Goal: Task Accomplishment & Management: Use online tool/utility

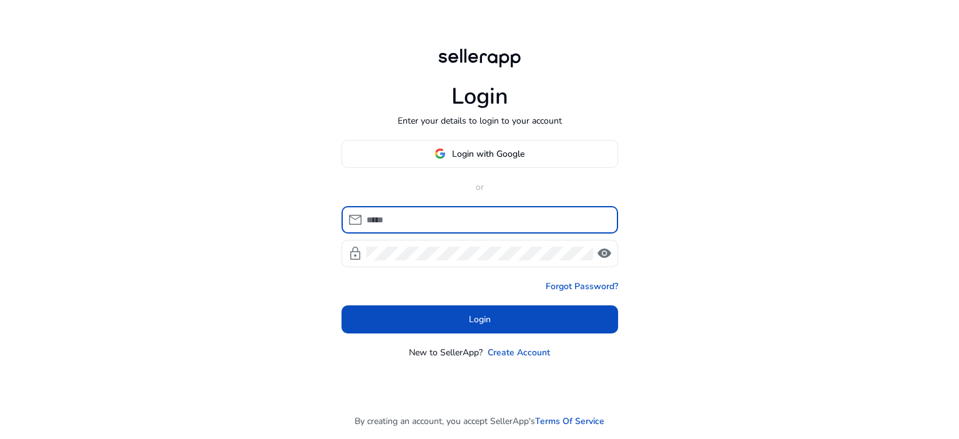
type input "**********"
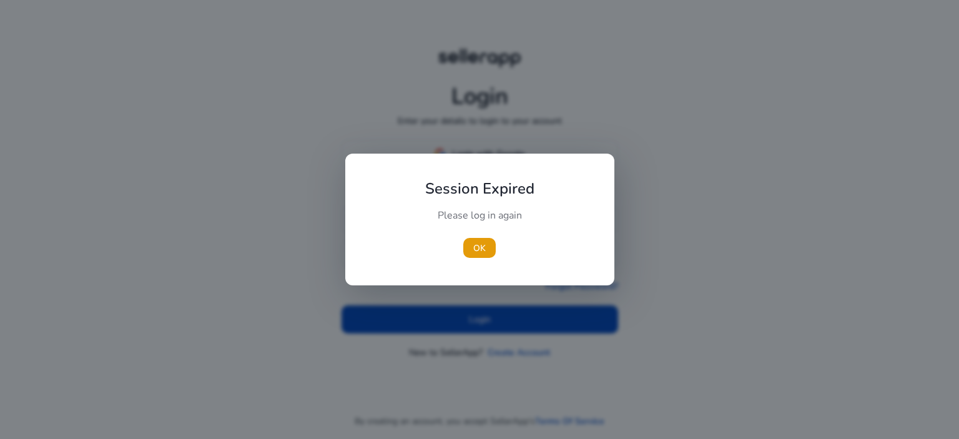
click at [469, 214] on div "Please log in again" at bounding box center [479, 221] width 139 height 26
click at [484, 242] on span "OK" at bounding box center [479, 248] width 12 height 13
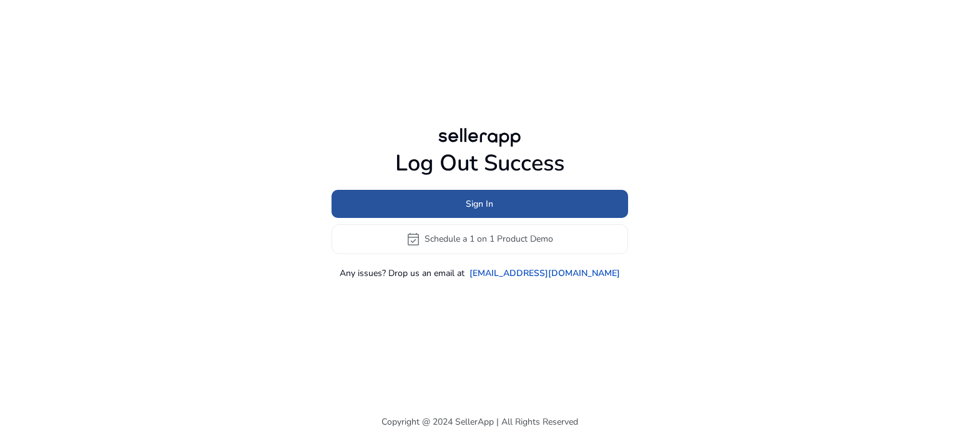
click at [481, 208] on span "Sign In" at bounding box center [479, 203] width 27 height 13
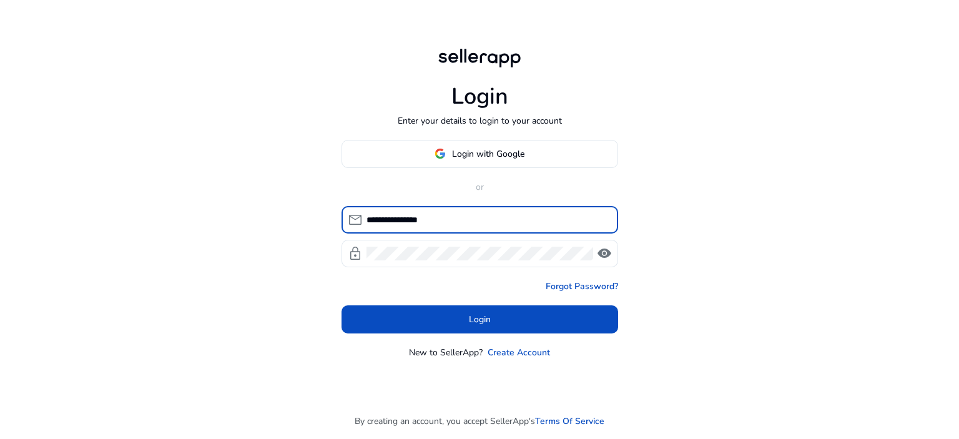
click at [463, 226] on input "**********" at bounding box center [487, 220] width 242 height 14
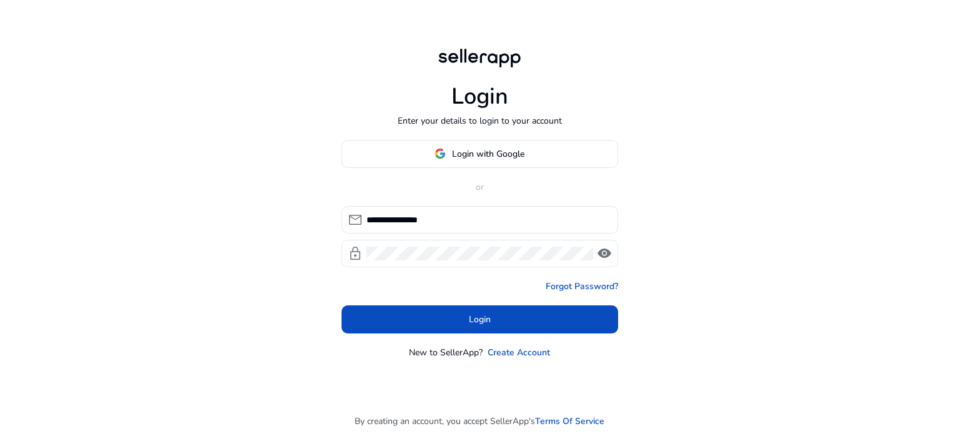
click at [608, 252] on span "visibility" at bounding box center [604, 253] width 15 height 15
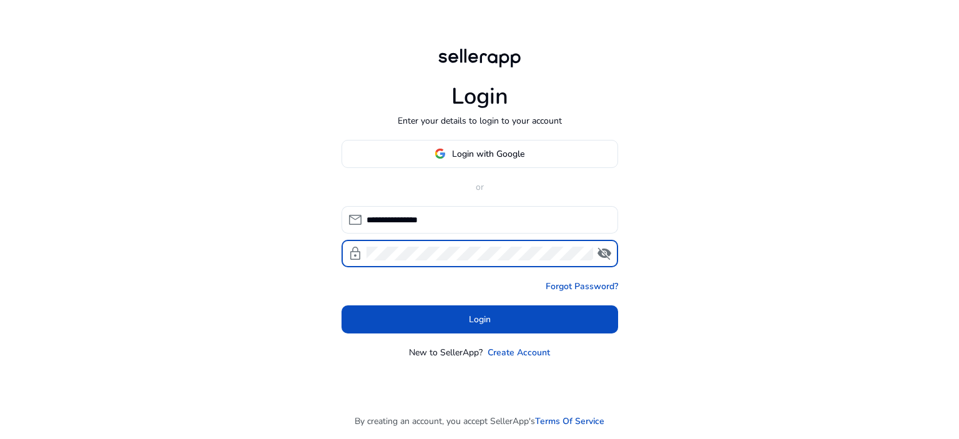
click at [491, 260] on div at bounding box center [479, 253] width 227 height 27
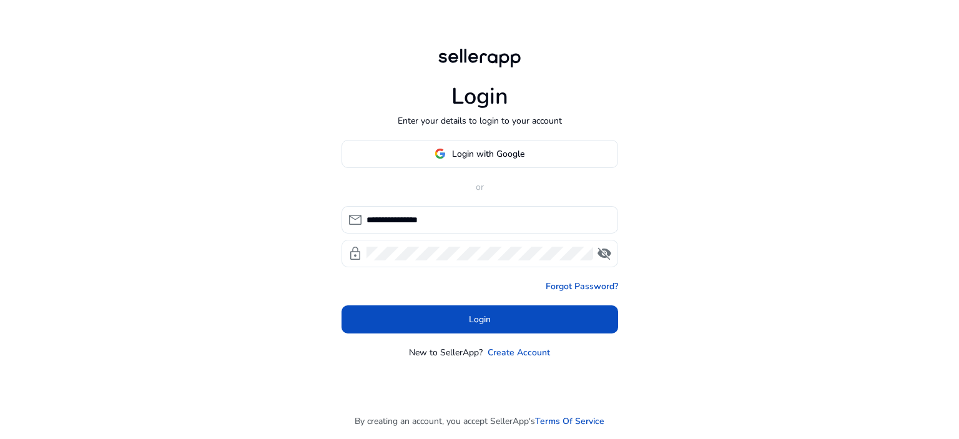
click at [491, 260] on div at bounding box center [479, 253] width 227 height 27
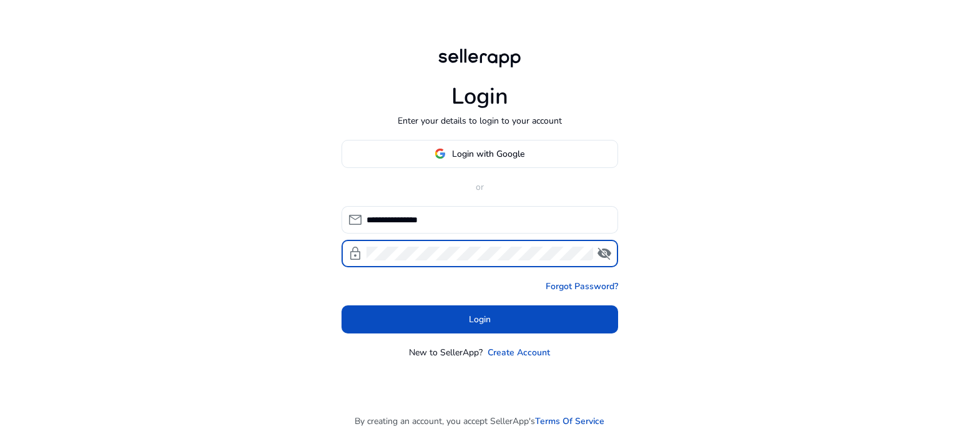
click at [491, 260] on div at bounding box center [479, 253] width 227 height 27
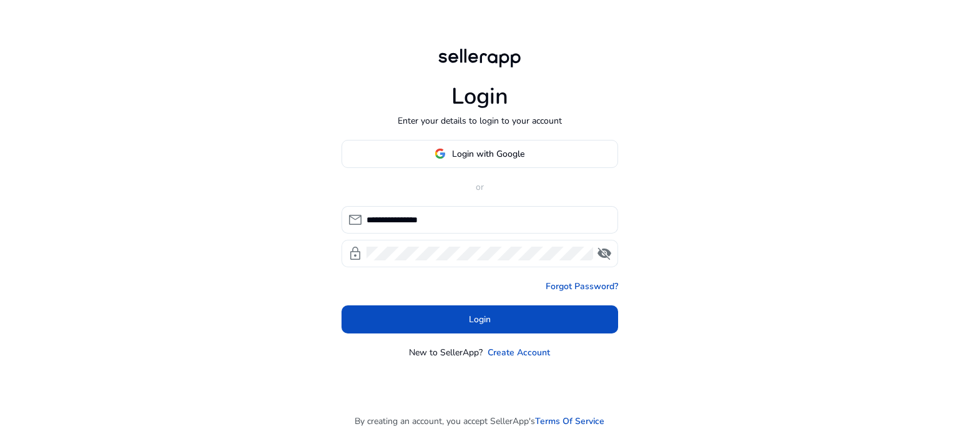
click at [491, 260] on div at bounding box center [479, 253] width 227 height 27
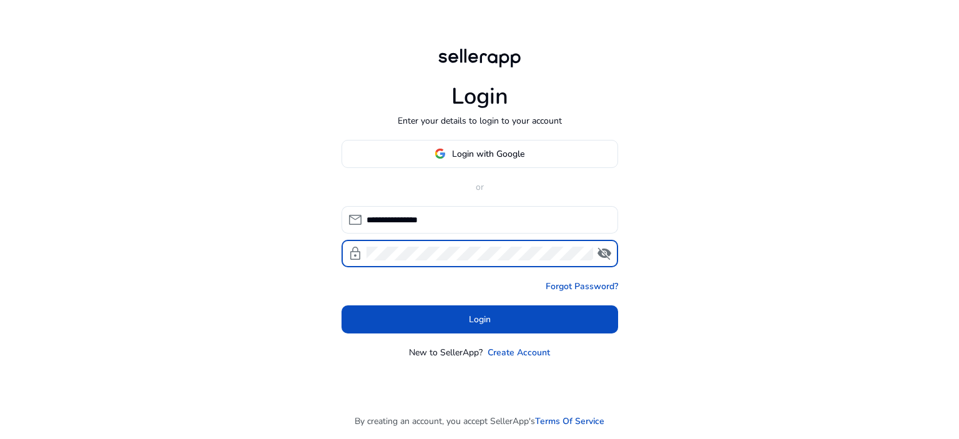
click at [491, 260] on div at bounding box center [479, 253] width 227 height 27
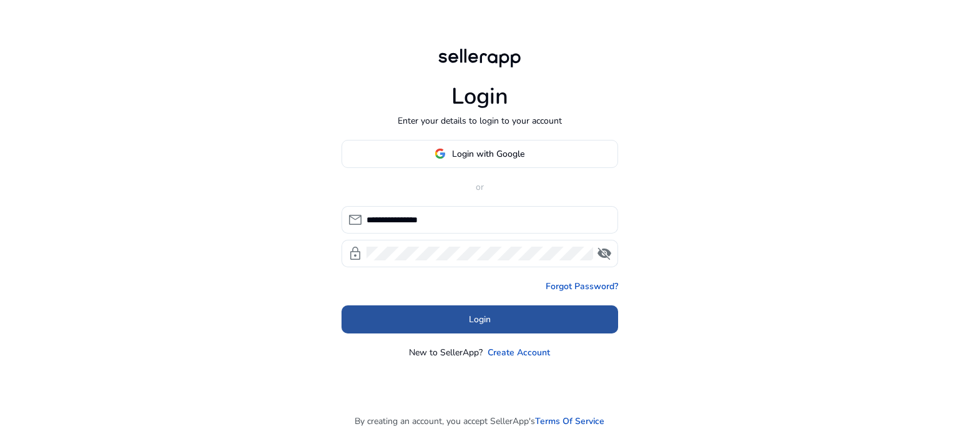
click at [471, 313] on span "Login" at bounding box center [480, 319] width 22 height 13
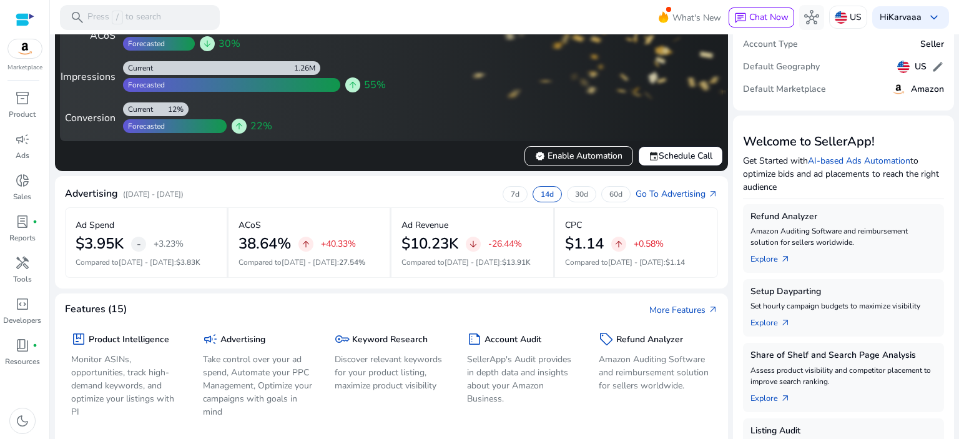
scroll to position [125, 0]
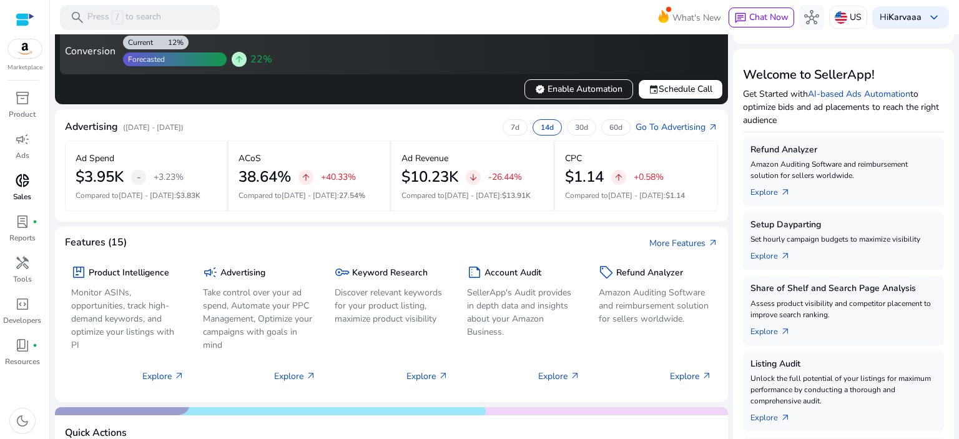
click at [17, 184] on span "donut_small" at bounding box center [22, 180] width 15 height 15
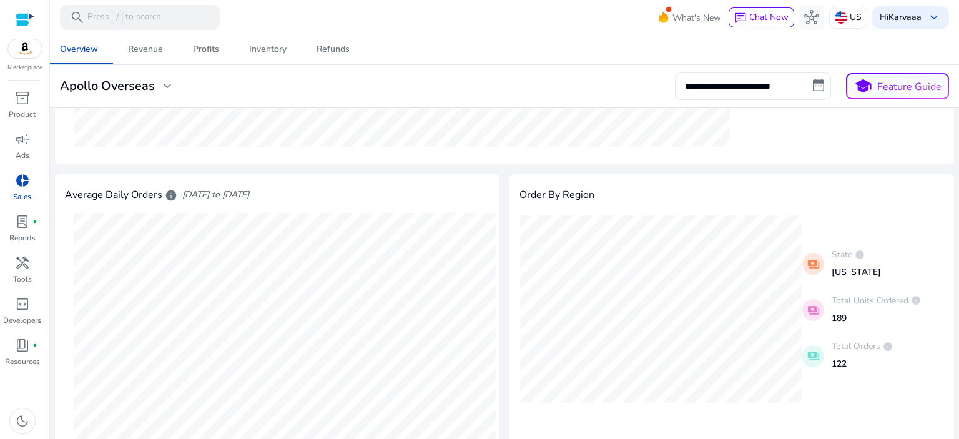
scroll to position [187, 0]
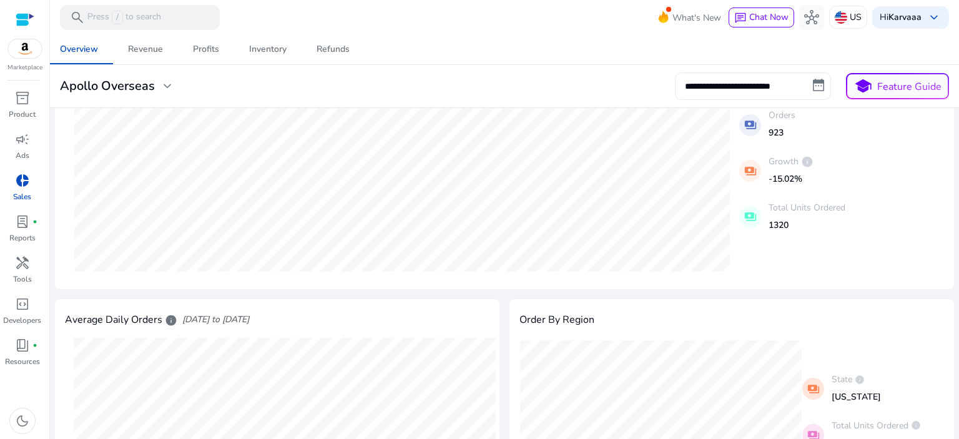
click at [819, 82] on input "**********" at bounding box center [753, 85] width 156 height 27
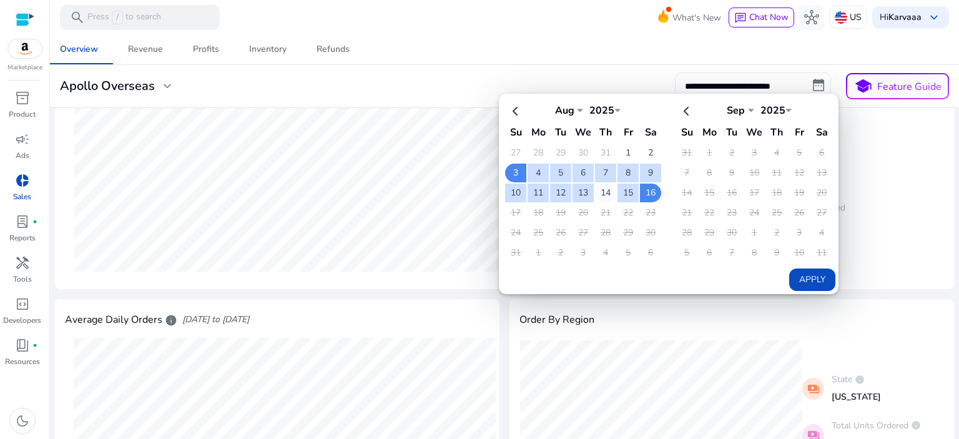
click at [600, 189] on td "14" at bounding box center [605, 193] width 21 height 19
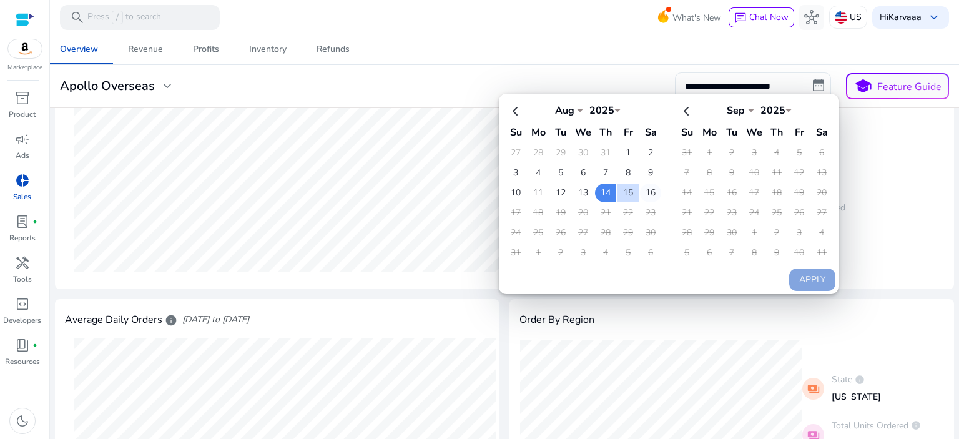
click at [640, 189] on td "16" at bounding box center [650, 193] width 21 height 19
click at [806, 283] on button "Apply" at bounding box center [812, 279] width 46 height 22
type input "**********"
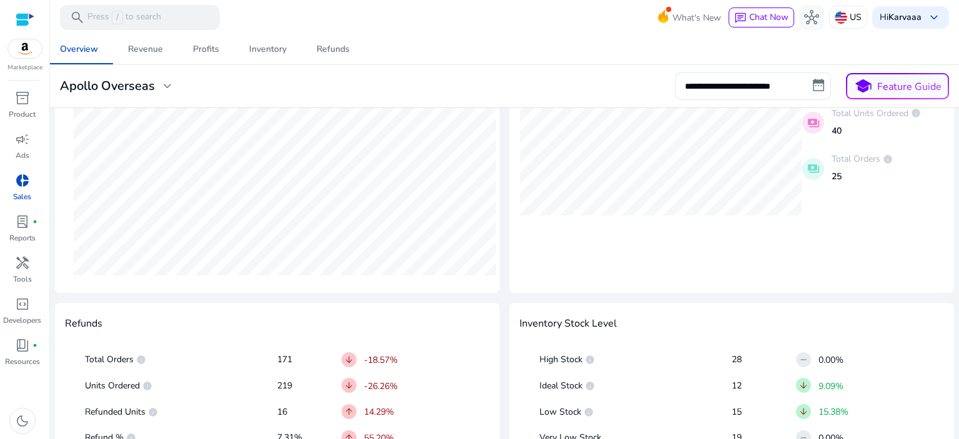
scroll to position [620, 0]
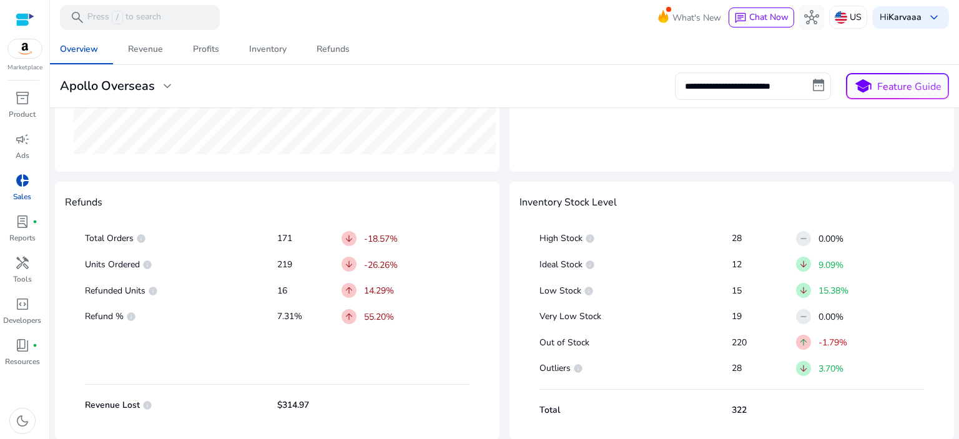
click at [801, 238] on span "remove" at bounding box center [803, 238] width 10 height 10
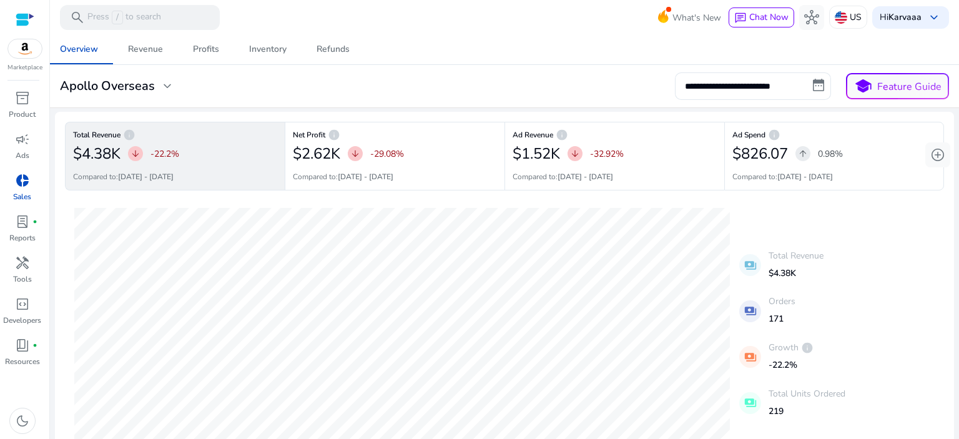
scroll to position [0, 0]
click at [150, 45] on div "Revenue" at bounding box center [145, 49] width 35 height 9
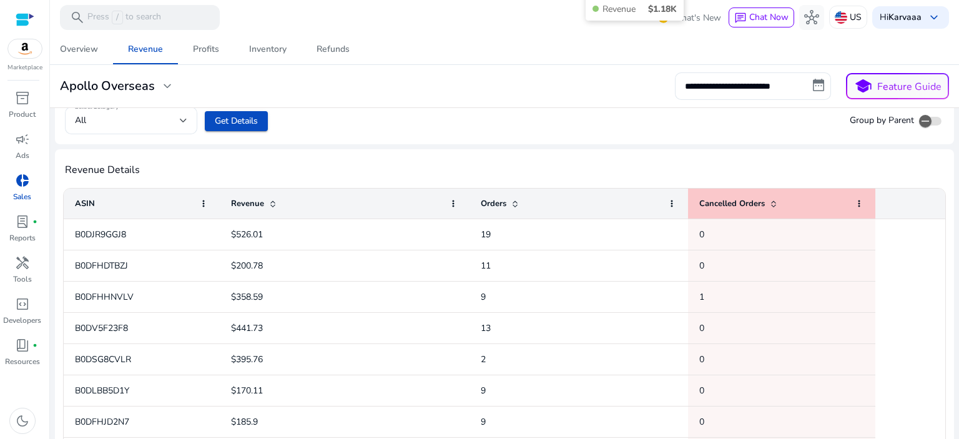
scroll to position [482, 0]
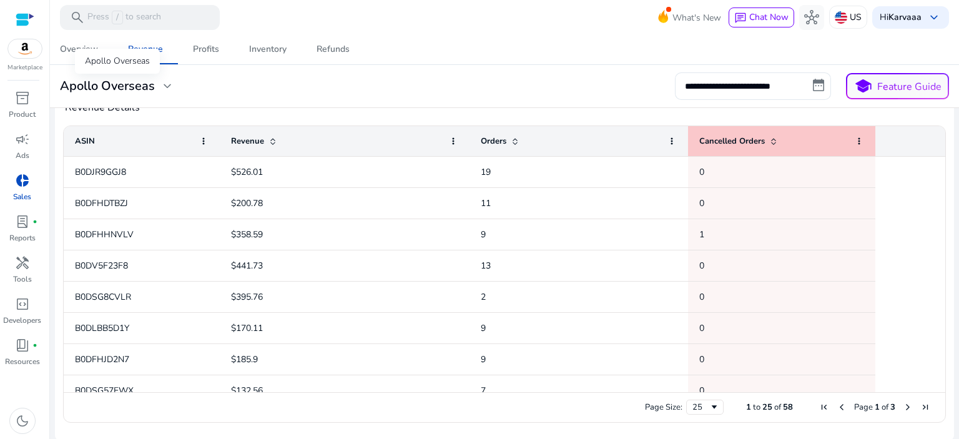
click at [168, 89] on span "expand_more" at bounding box center [167, 86] width 15 height 15
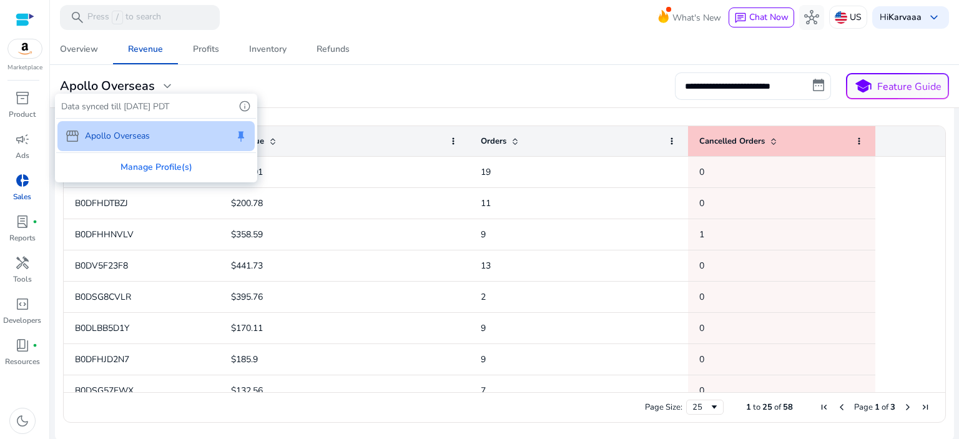
click at [339, 79] on div at bounding box center [479, 219] width 959 height 439
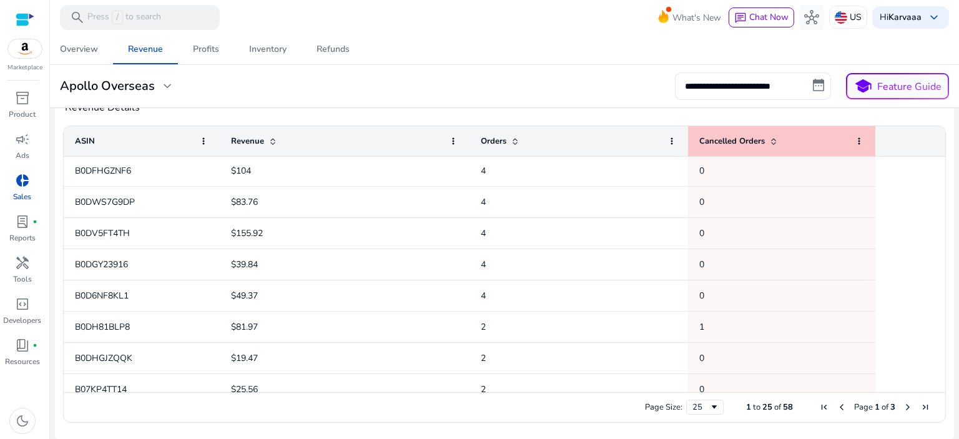
scroll to position [544, 0]
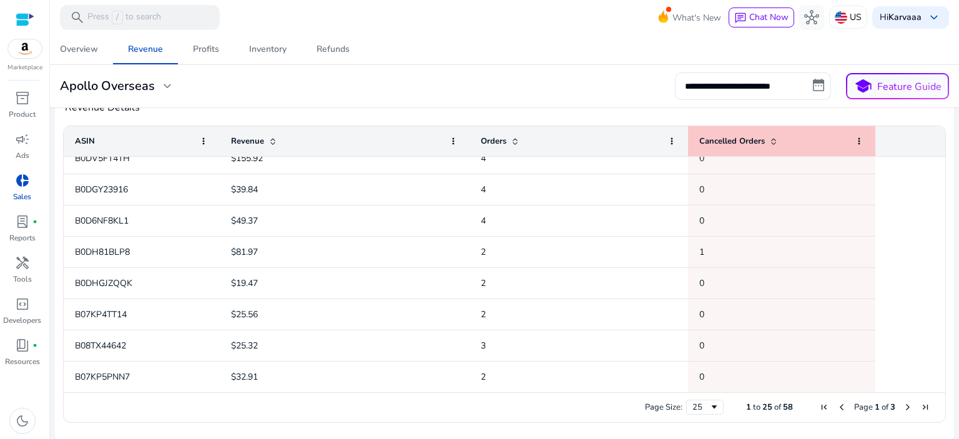
click at [899, 399] on div "Page Size: 25 1 to 25 of 58 Page 1 of 3" at bounding box center [504, 407] width 881 height 30
click at [908, 407] on span "Page 1 of 3" at bounding box center [874, 406] width 119 height 11
click at [903, 407] on span "Next Page" at bounding box center [908, 407] width 10 height 10
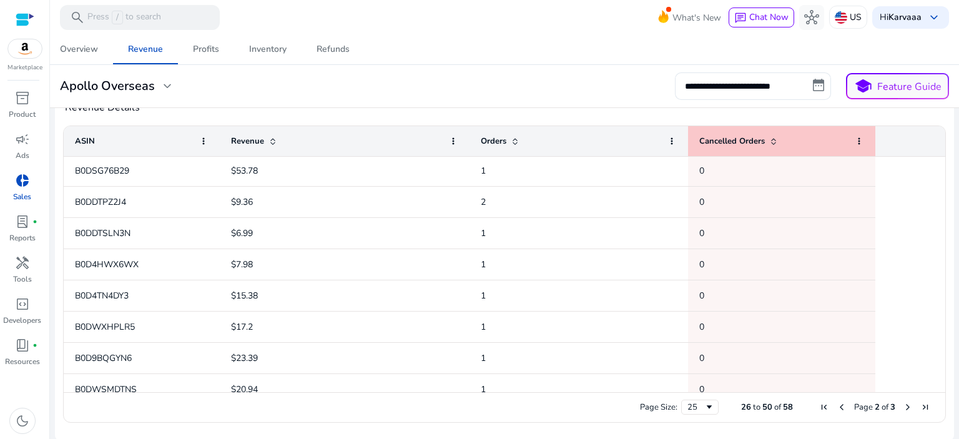
scroll to position [0, 0]
click at [838, 405] on span "Previous Page" at bounding box center [841, 407] width 10 height 10
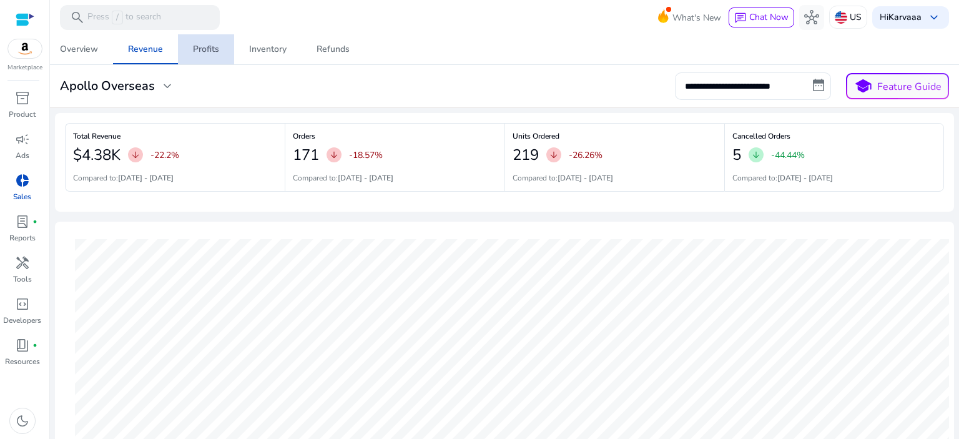
click at [212, 45] on div "Profits" at bounding box center [206, 49] width 26 height 9
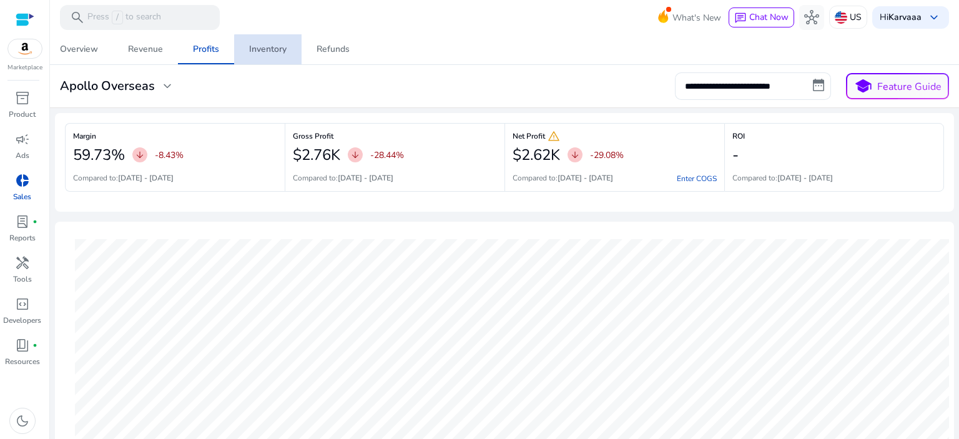
click at [276, 50] on div "Inventory" at bounding box center [267, 49] width 37 height 9
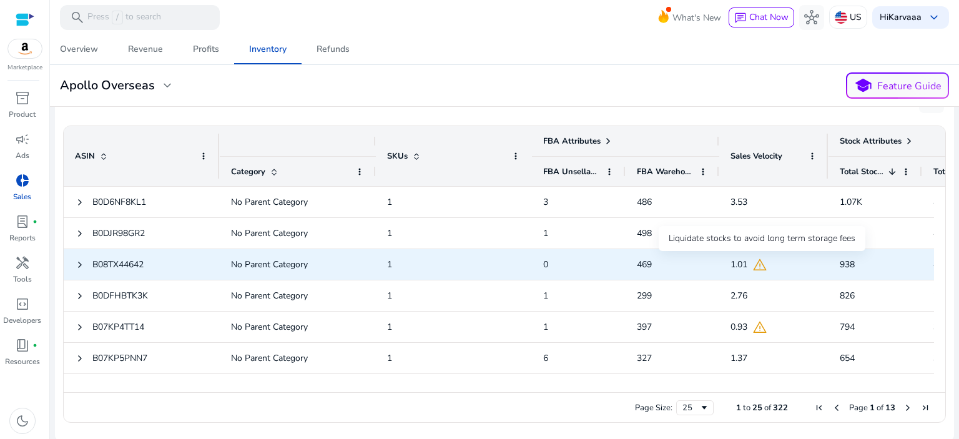
click at [763, 265] on span "warning" at bounding box center [759, 264] width 15 height 15
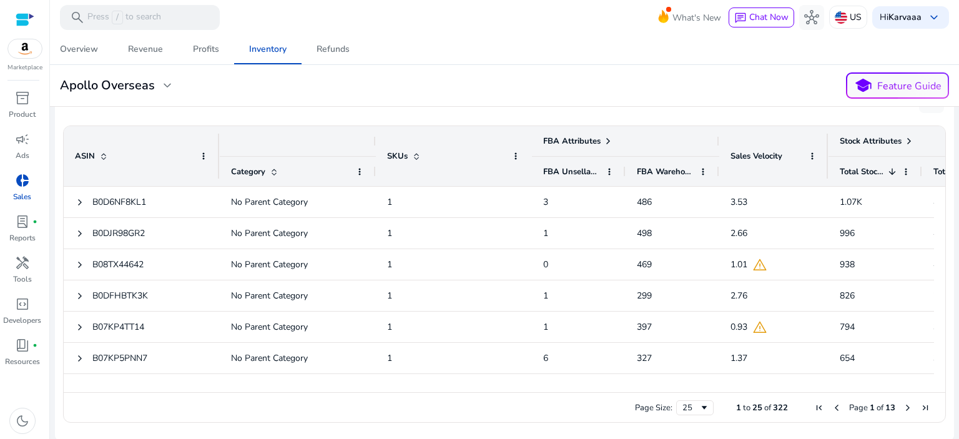
click at [502, 102] on mat-card "**********" at bounding box center [504, 86] width 919 height 42
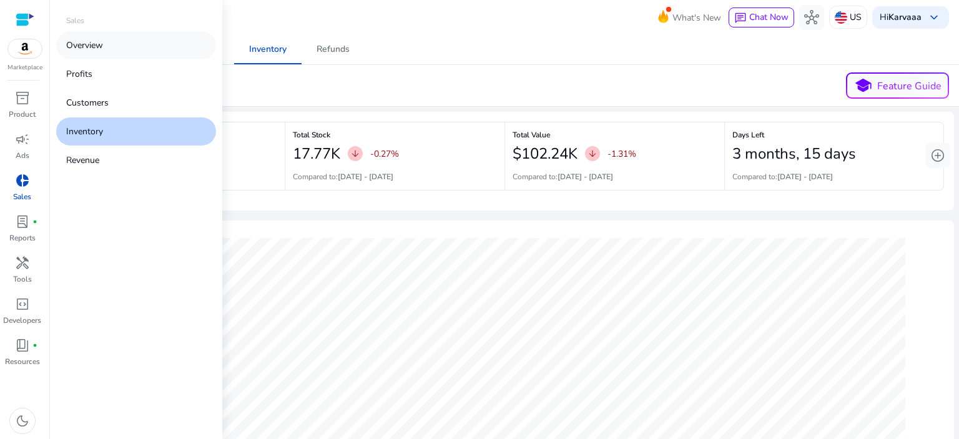
click at [147, 44] on link "Overview" at bounding box center [136, 45] width 160 height 28
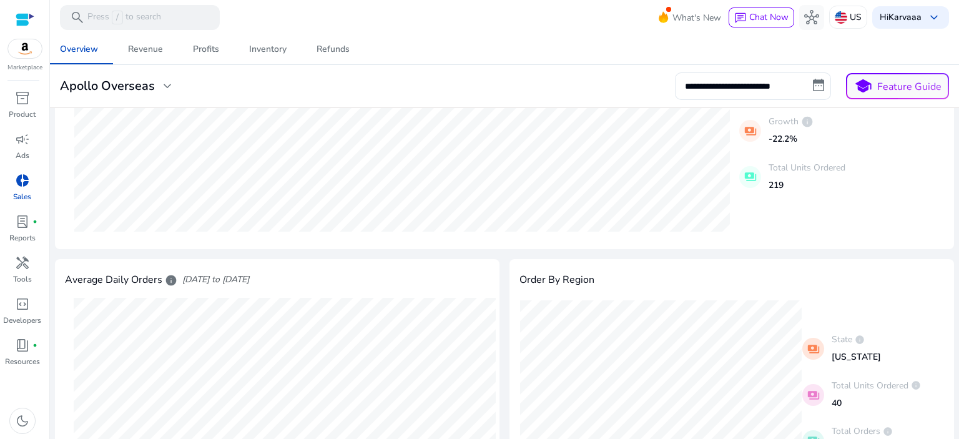
scroll to position [184, 0]
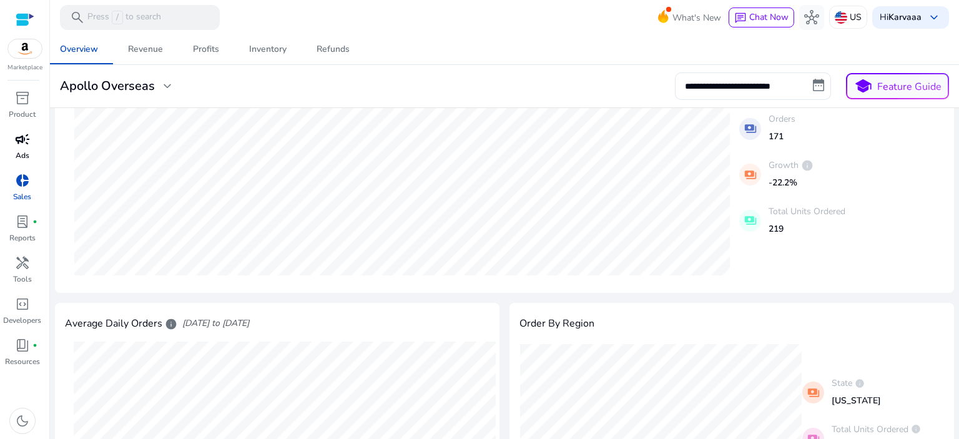
click at [15, 149] on div "campaign" at bounding box center [22, 139] width 35 height 20
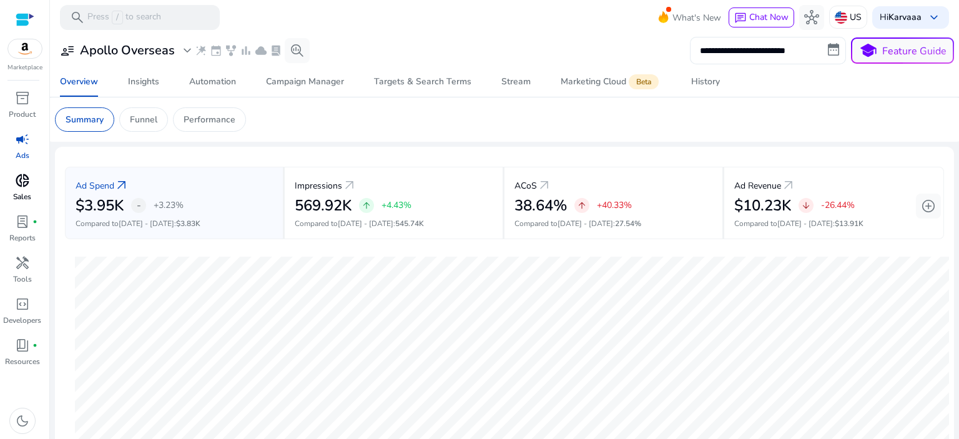
click at [755, 49] on input "**********" at bounding box center [768, 50] width 156 height 27
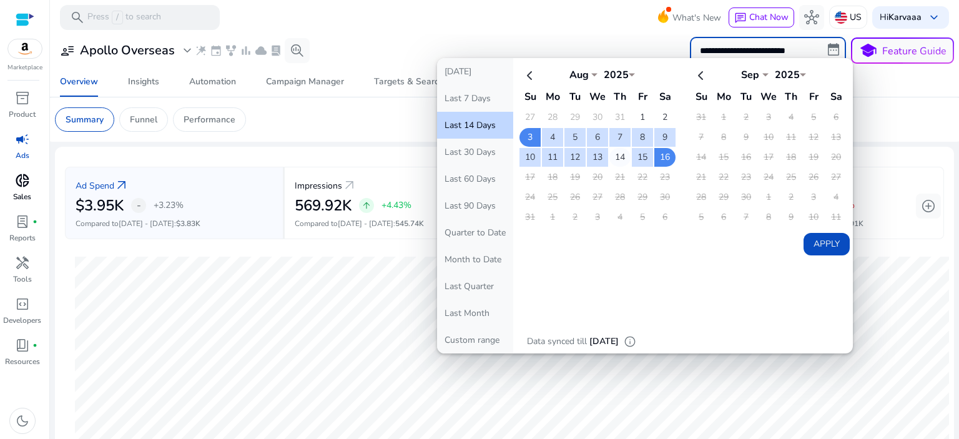
click at [612, 155] on td "14" at bounding box center [619, 157] width 21 height 19
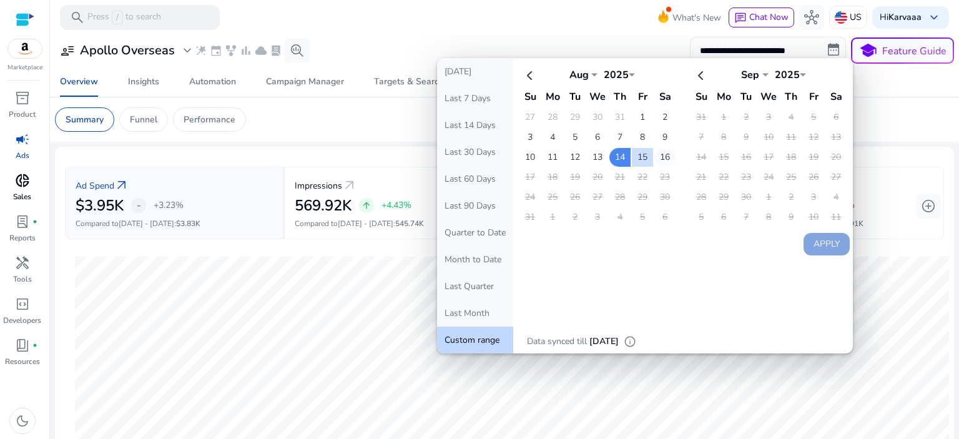
click at [656, 153] on td "16" at bounding box center [664, 157] width 21 height 19
click at [813, 238] on button "Apply" at bounding box center [826, 244] width 46 height 22
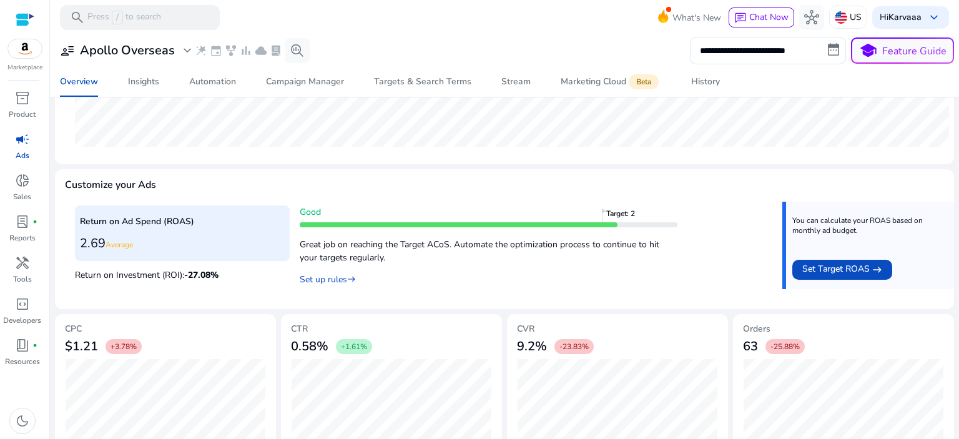
scroll to position [434, 0]
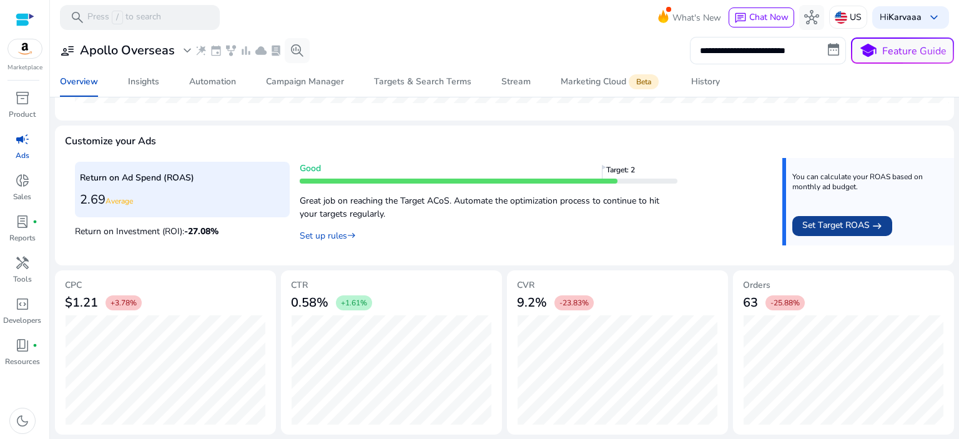
click at [845, 231] on span "Set Target ROAS" at bounding box center [835, 225] width 67 height 15
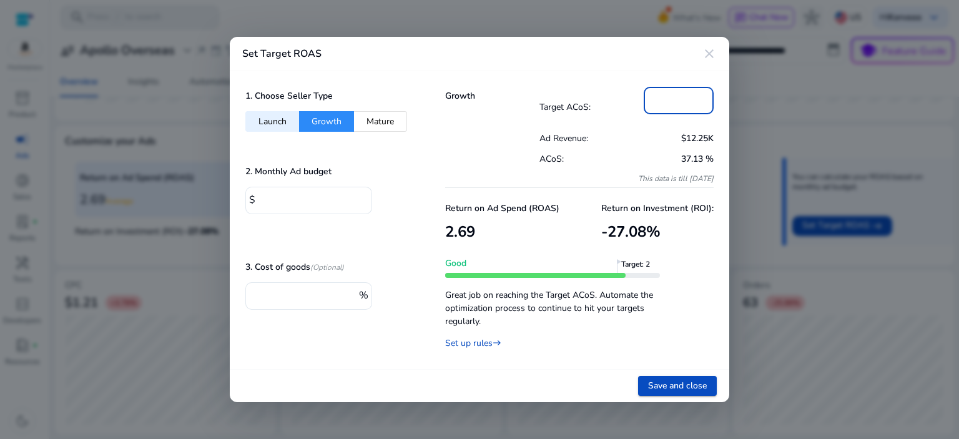
click at [671, 99] on input "**" at bounding box center [679, 99] width 50 height 14
click at [670, 99] on input "**" at bounding box center [679, 99] width 50 height 14
type input "*"
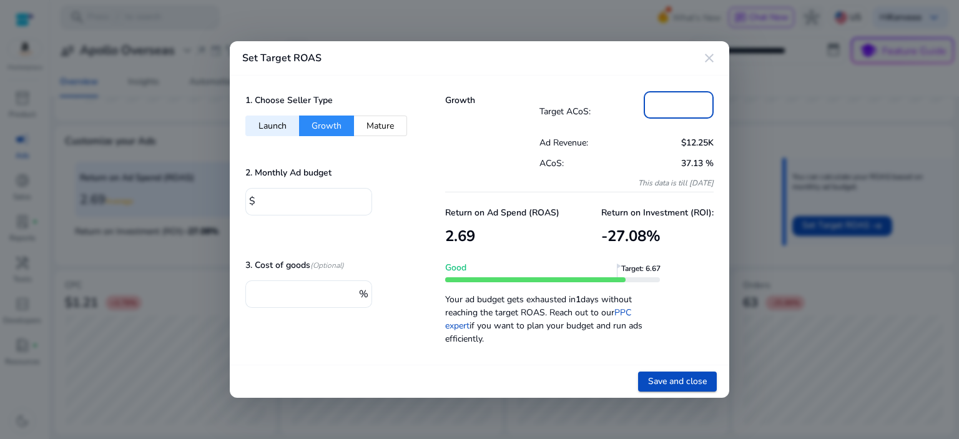
type input "**"
click at [599, 76] on div "Growth Target ACoS: ** Ad Revenue: $12.25K ACoS: 37.13 % This data is till 8/17…" at bounding box center [579, 220] width 300 height 289
click at [318, 204] on input "****" at bounding box center [310, 201] width 103 height 14
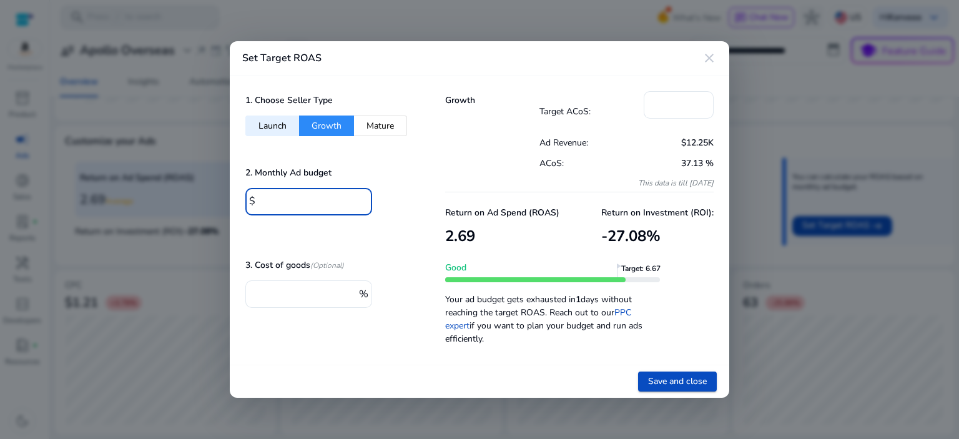
click at [318, 204] on input "****" at bounding box center [310, 201] width 103 height 14
click at [713, 59] on mat-icon "close" at bounding box center [709, 58] width 15 height 15
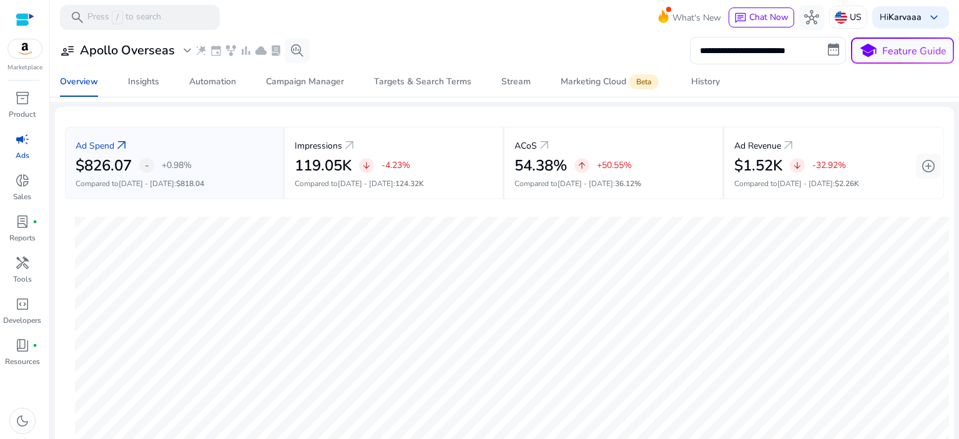
scroll to position [0, 0]
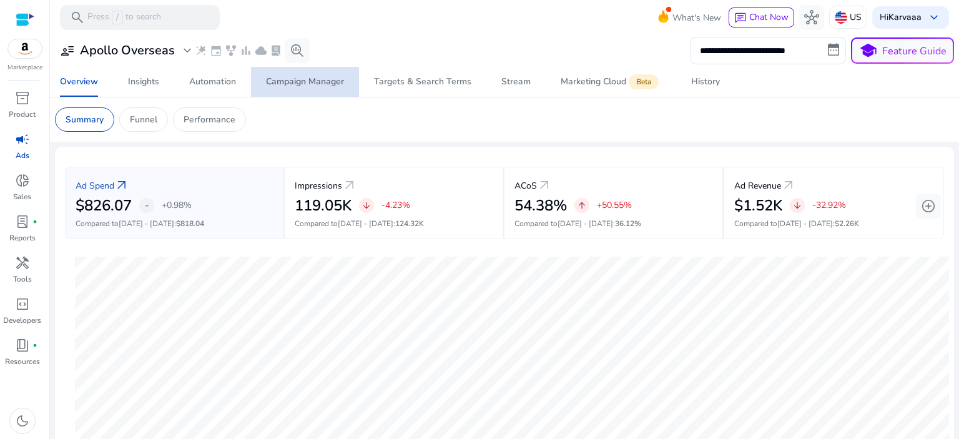
click at [310, 92] on span "Campaign Manager" at bounding box center [305, 82] width 78 height 30
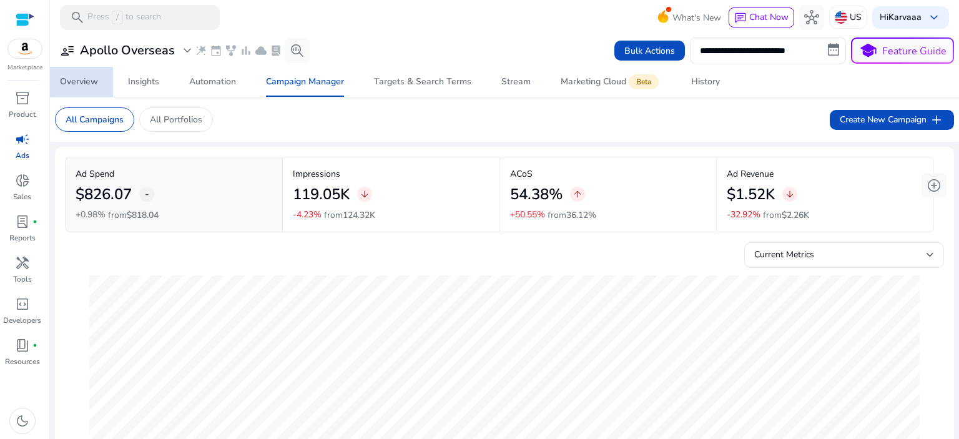
click at [66, 83] on div "Overview" at bounding box center [79, 81] width 38 height 9
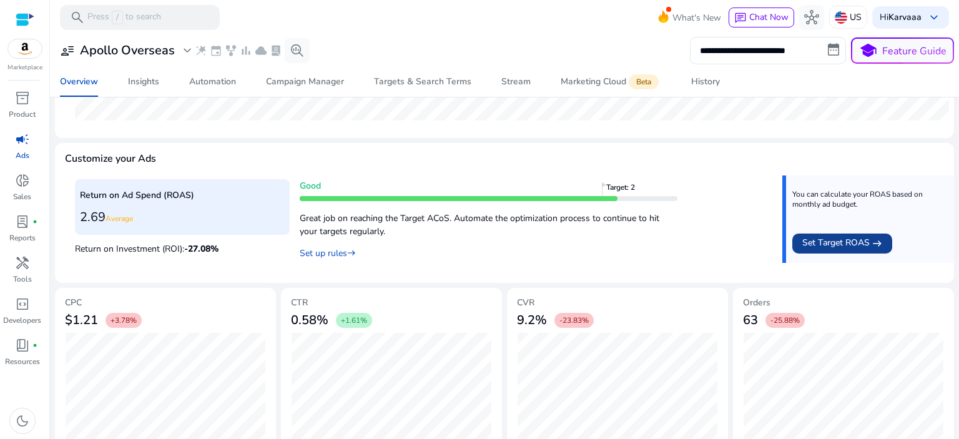
scroll to position [434, 0]
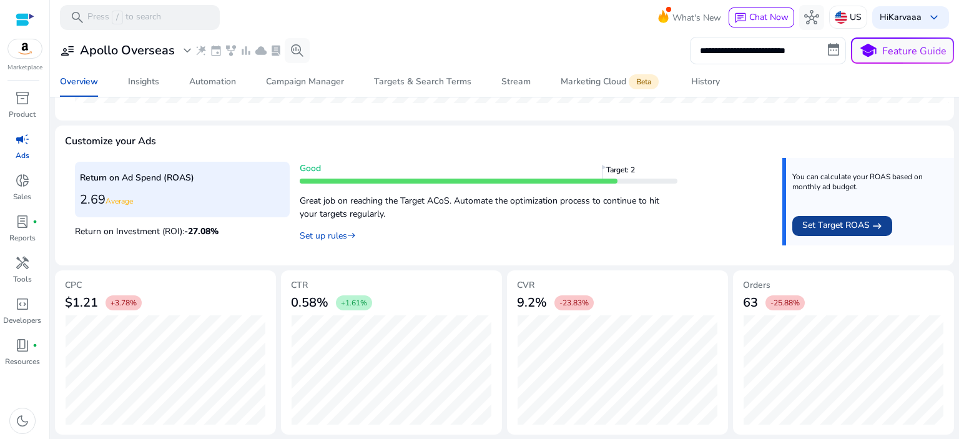
click at [841, 226] on span "Set Target ROAS" at bounding box center [835, 225] width 67 height 15
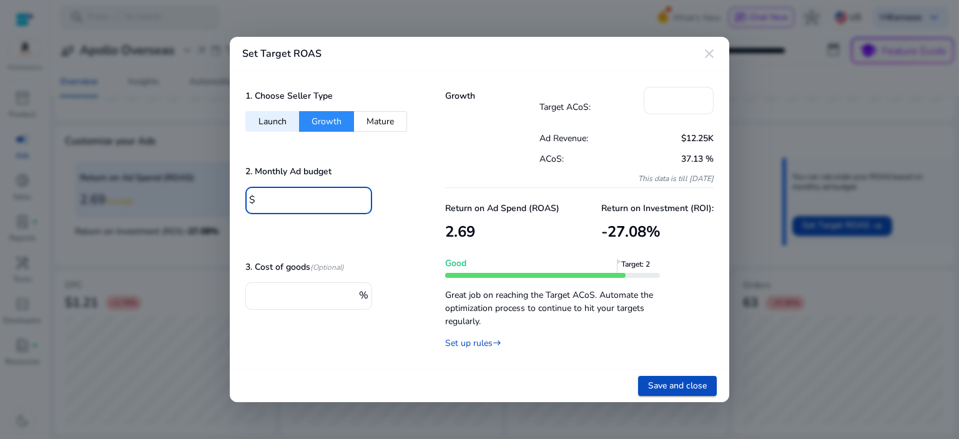
click at [275, 203] on input "****" at bounding box center [310, 199] width 103 height 14
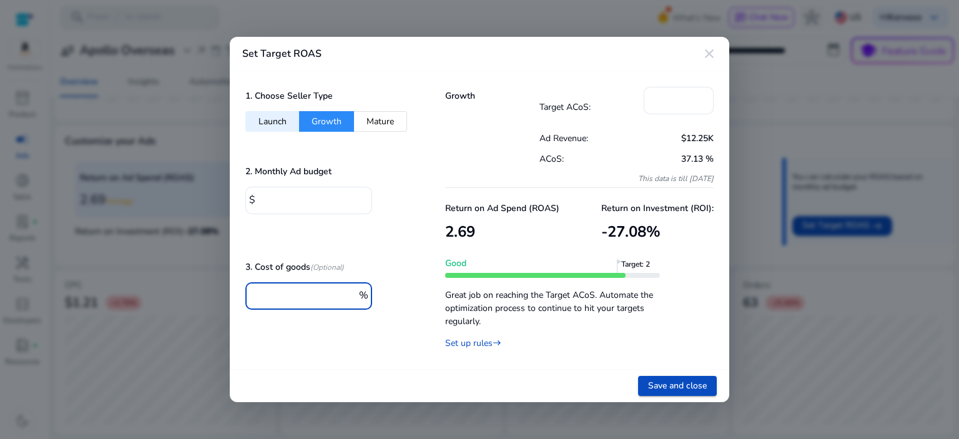
click at [295, 297] on input "***" at bounding box center [305, 295] width 100 height 14
click at [710, 57] on mat-icon "close" at bounding box center [709, 53] width 15 height 15
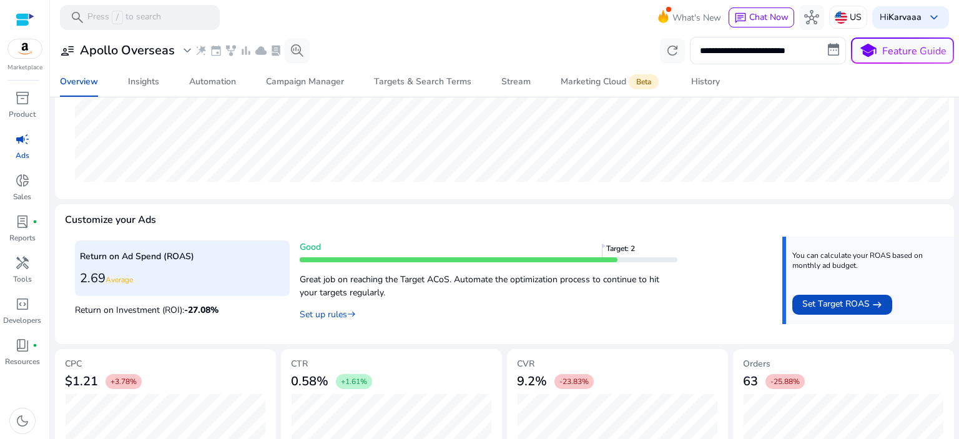
scroll to position [247, 0]
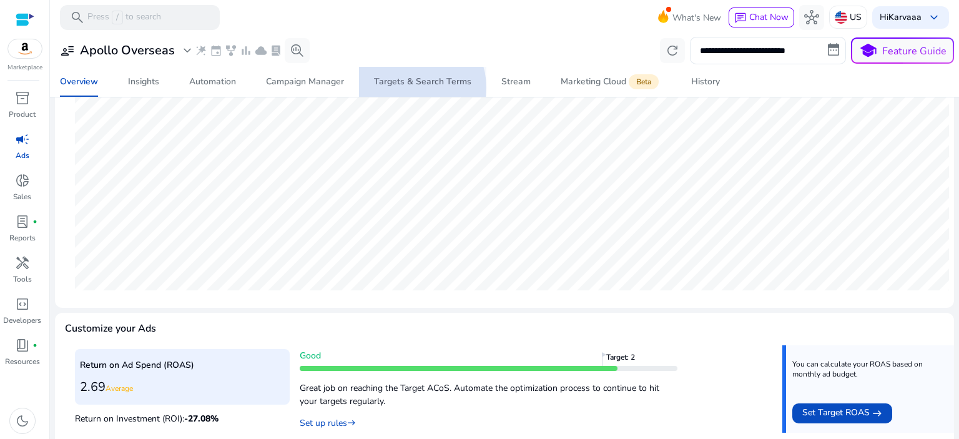
click at [410, 87] on span "Targets & Search Terms" at bounding box center [422, 82] width 97 height 30
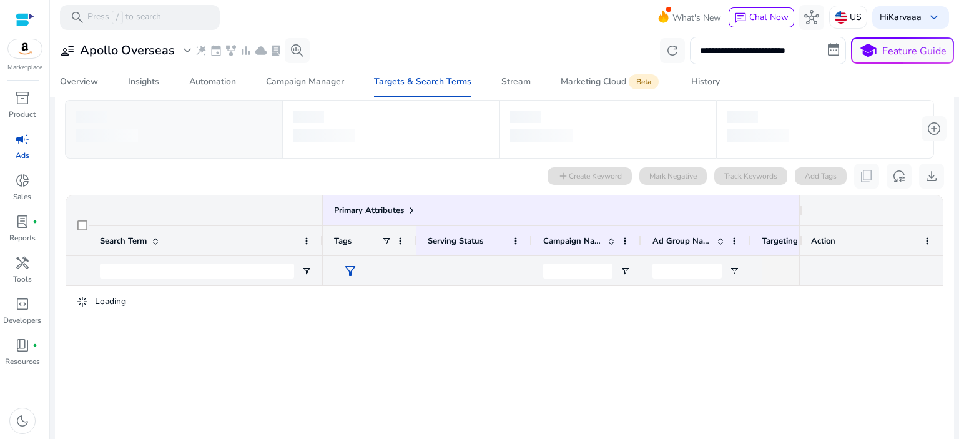
scroll to position [125, 0]
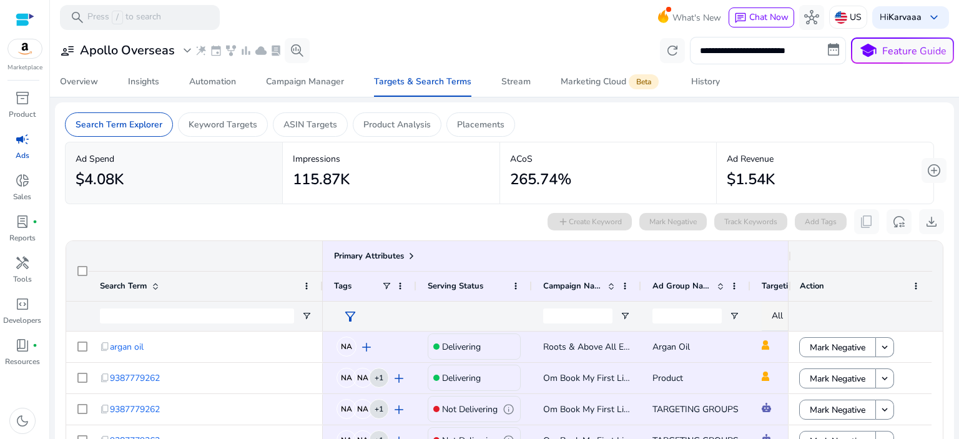
scroll to position [125, 0]
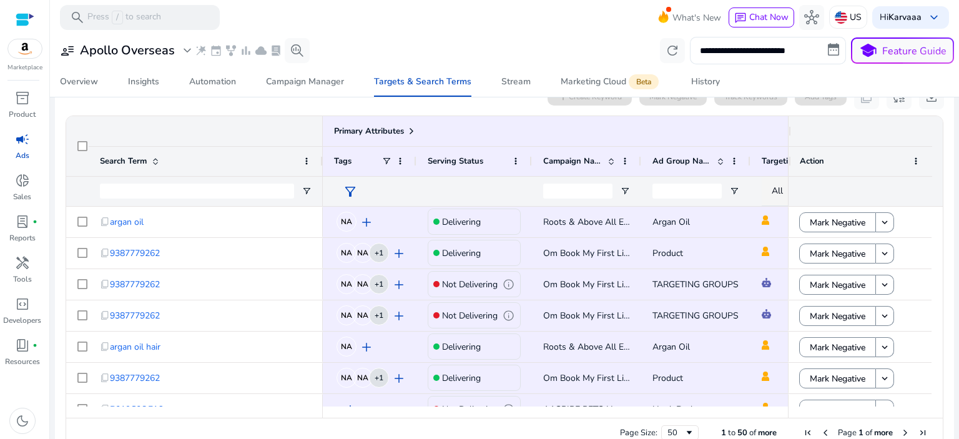
click at [150, 159] on span at bounding box center [155, 161] width 10 height 10
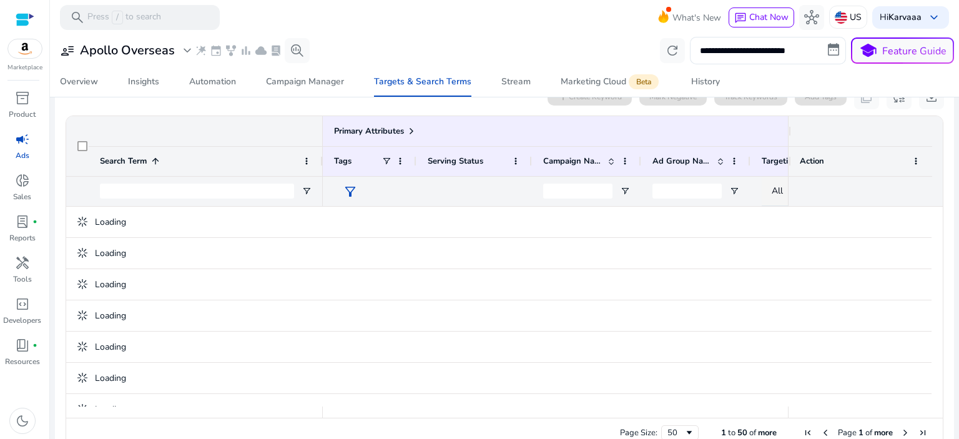
click at [127, 159] on span "Search Term" at bounding box center [123, 160] width 47 height 11
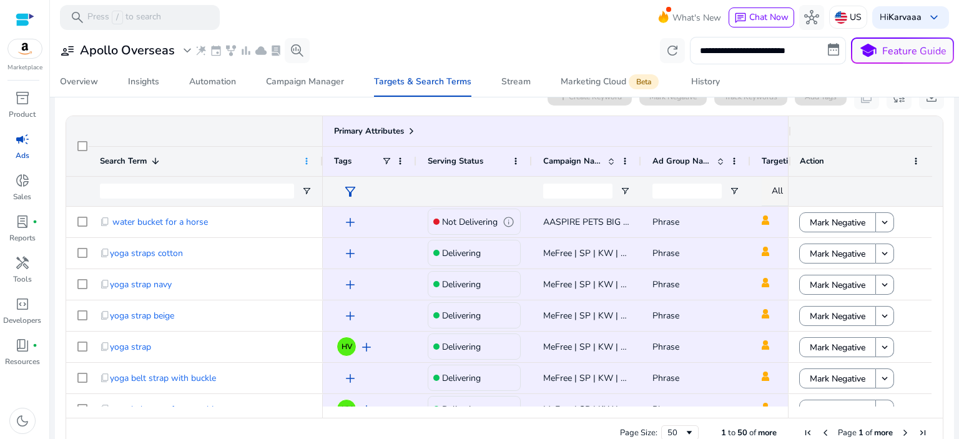
click at [308, 162] on span at bounding box center [306, 161] width 10 height 10
click at [278, 119] on div "Primary Attributes" at bounding box center [194, 131] width 257 height 30
click at [135, 159] on span "Search Term" at bounding box center [123, 160] width 47 height 11
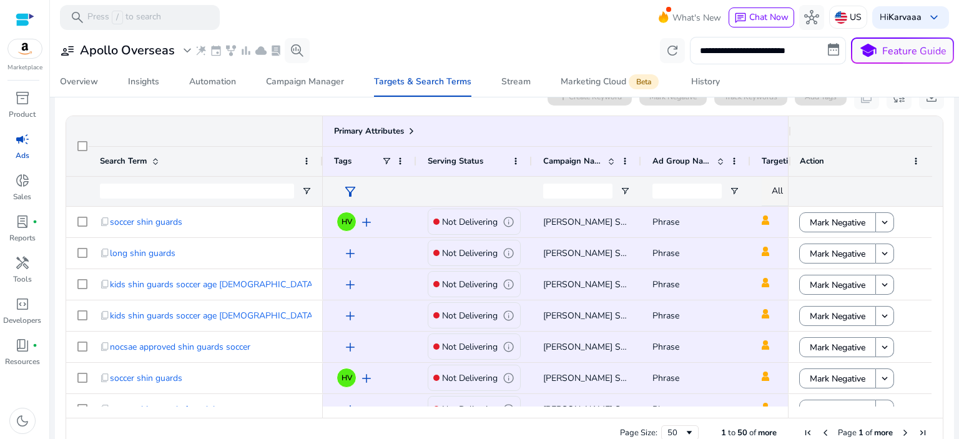
click at [135, 159] on span "Search Term" at bounding box center [123, 160] width 47 height 11
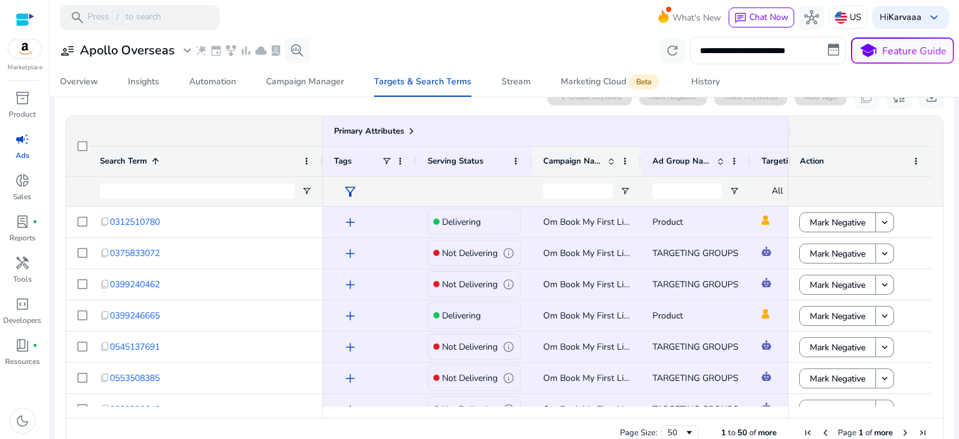
click at [615, 163] on span at bounding box center [611, 161] width 10 height 10
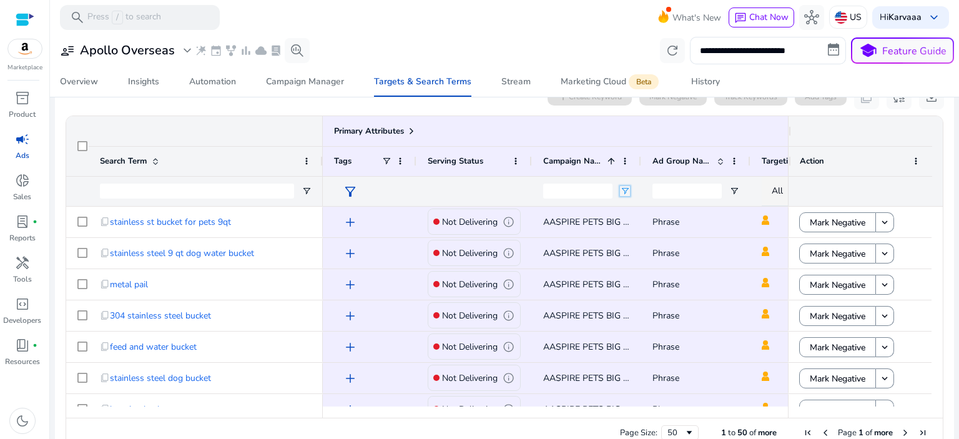
click at [620, 192] on span "Open Filter Menu" at bounding box center [625, 191] width 10 height 10
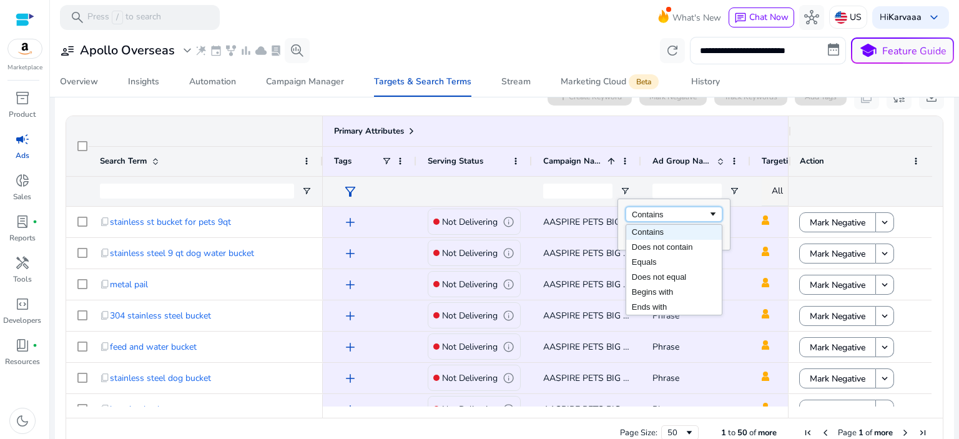
click at [664, 214] on div "Contains" at bounding box center [670, 214] width 76 height 9
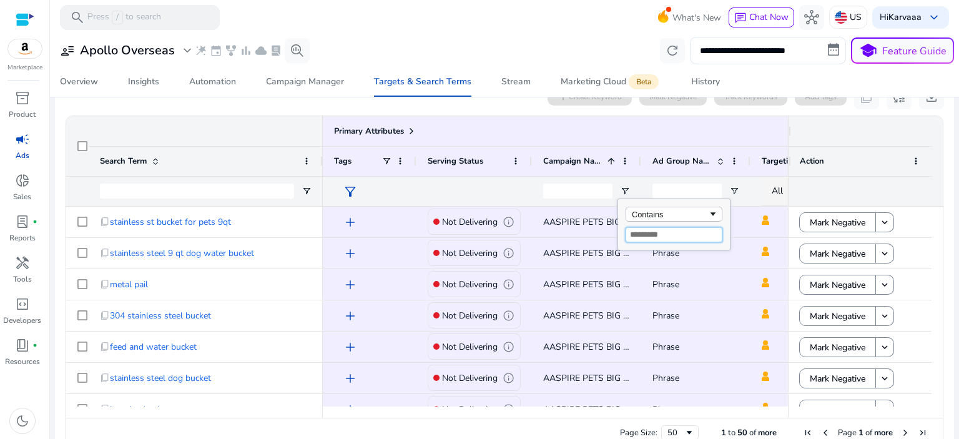
click at [639, 237] on input "Filter Value" at bounding box center [673, 234] width 97 height 15
type input "**"
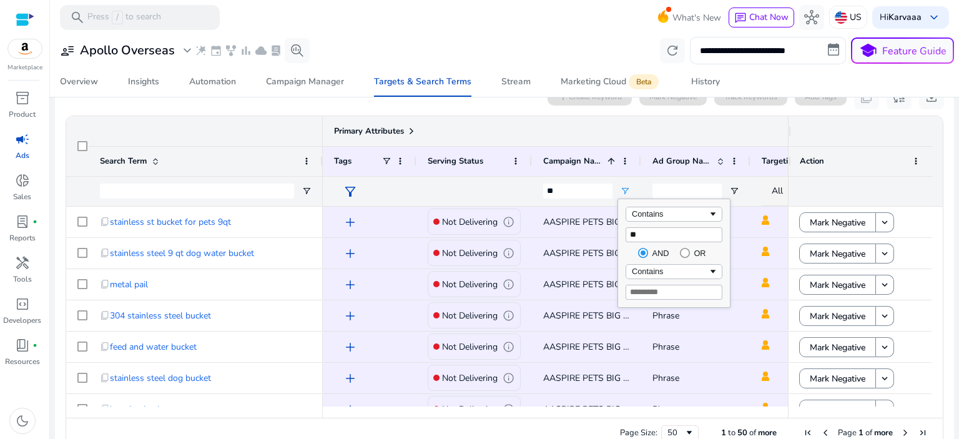
click at [619, 137] on div "Primary Attributes" at bounding box center [586, 130] width 505 height 17
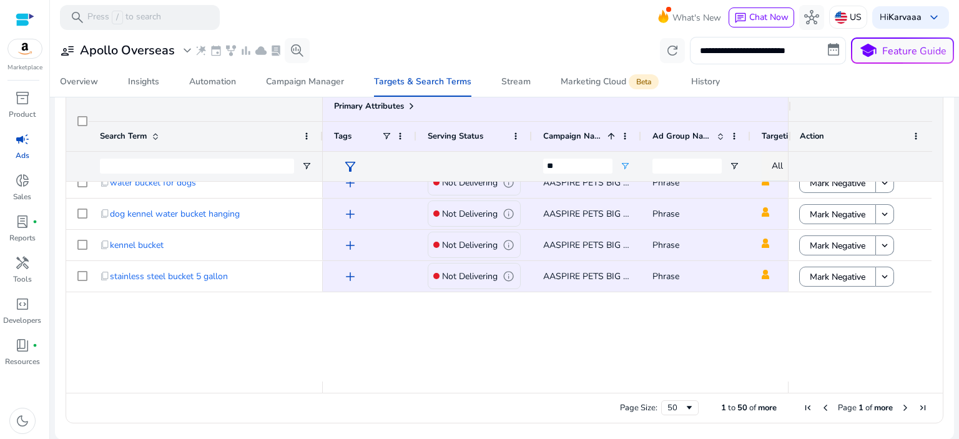
scroll to position [0, 0]
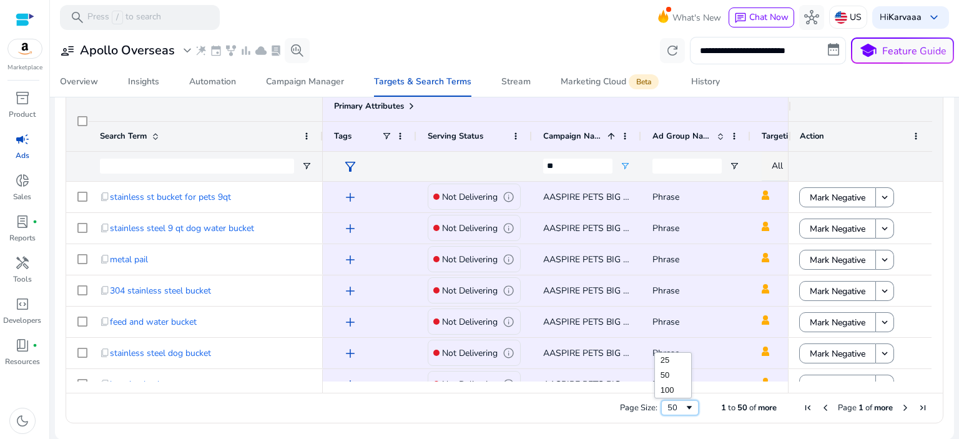
click at [684, 405] on span "Page Size" at bounding box center [689, 408] width 10 height 10
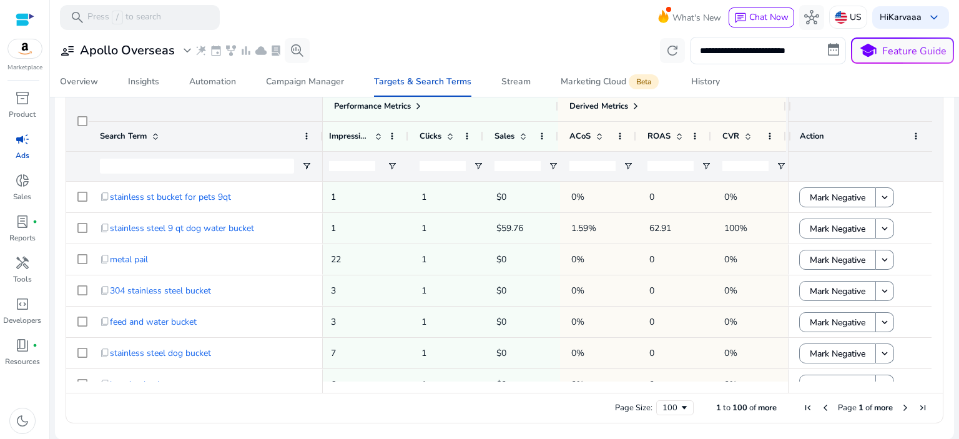
click at [863, 385] on div at bounding box center [865, 386] width 155 height 11
click at [514, 132] on span at bounding box center [521, 136] width 14 height 10
click at [518, 134] on span at bounding box center [523, 136] width 10 height 10
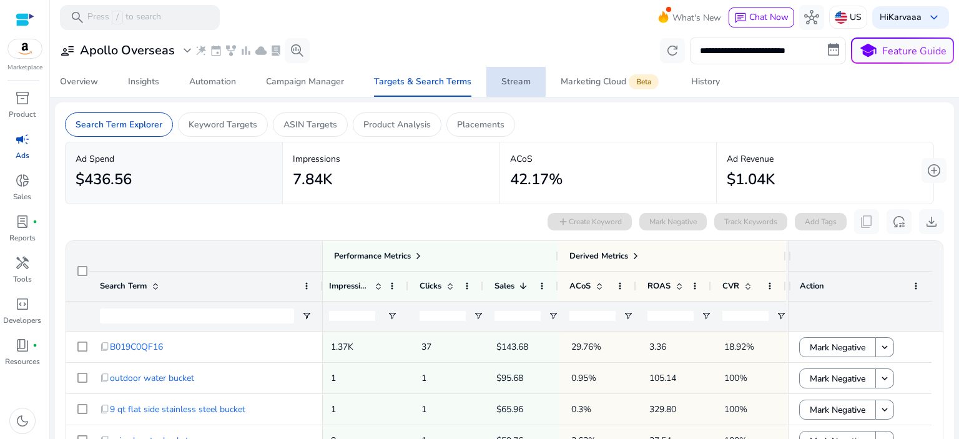
click at [512, 84] on div "Stream" at bounding box center [515, 81] width 29 height 9
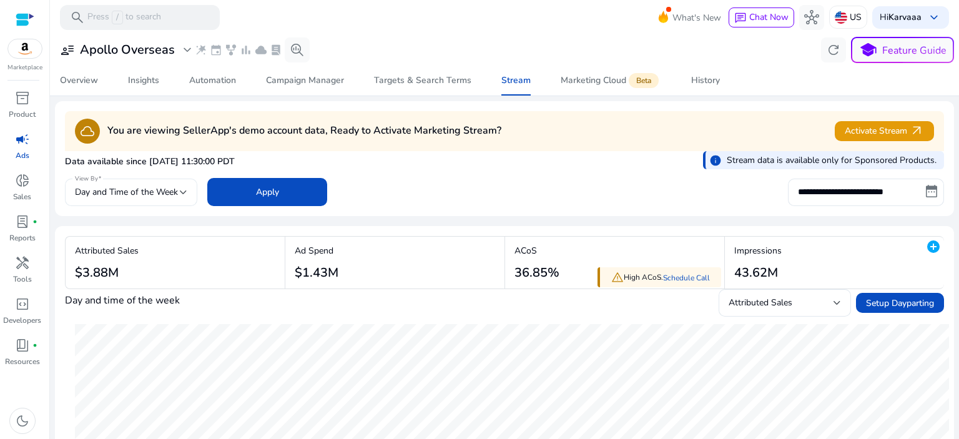
click at [162, 196] on span "Day and Time of the Week" at bounding box center [126, 192] width 103 height 12
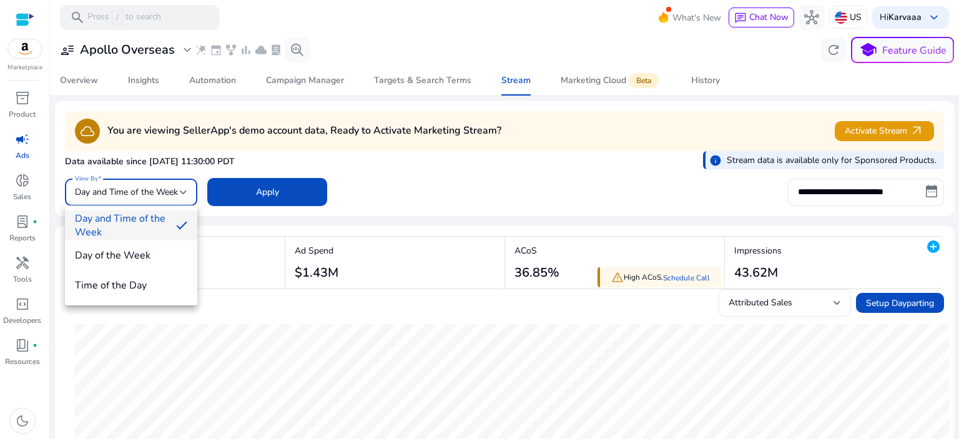
click at [868, 184] on div at bounding box center [479, 219] width 959 height 439
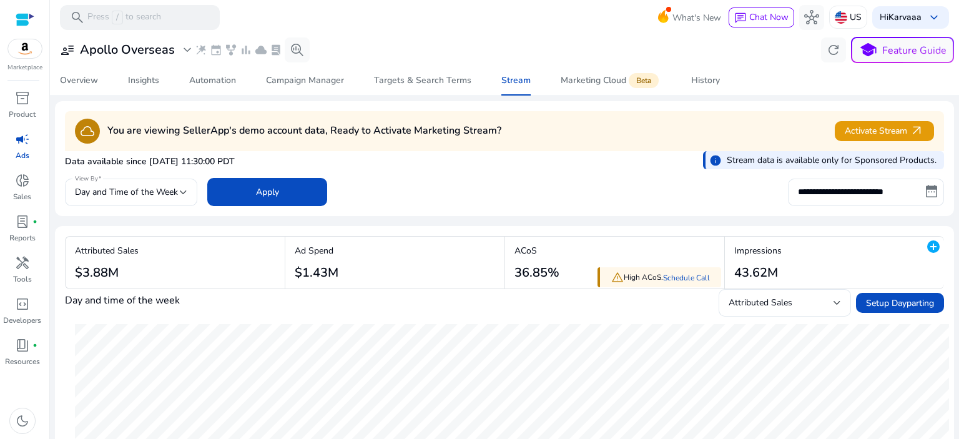
drag, startPoint x: 172, startPoint y: 170, endPoint x: 175, endPoint y: 164, distance: 6.4
click at [174, 167] on div "Data available since [DATE] 11:30:00 PDT info Stream data is available only for…" at bounding box center [504, 163] width 879 height 24
click at [177, 187] on span "Day and Time of the Week" at bounding box center [126, 192] width 103 height 12
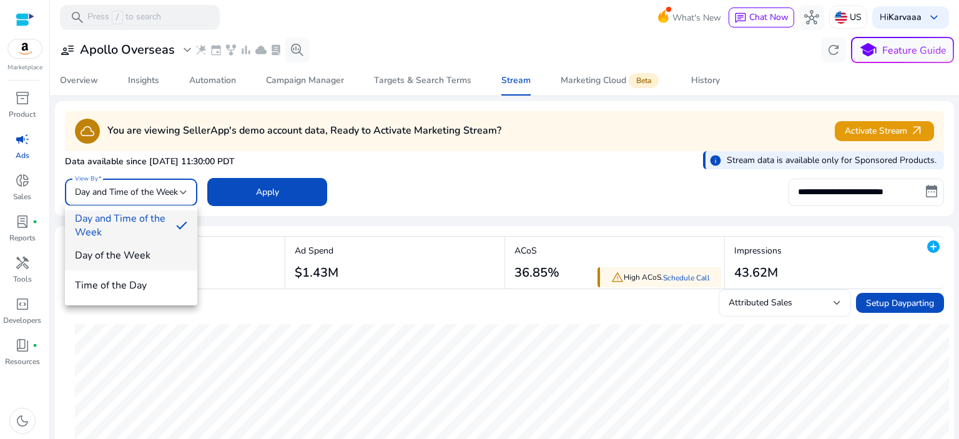
click at [117, 269] on mat-option "Day of the Week" at bounding box center [131, 255] width 132 height 30
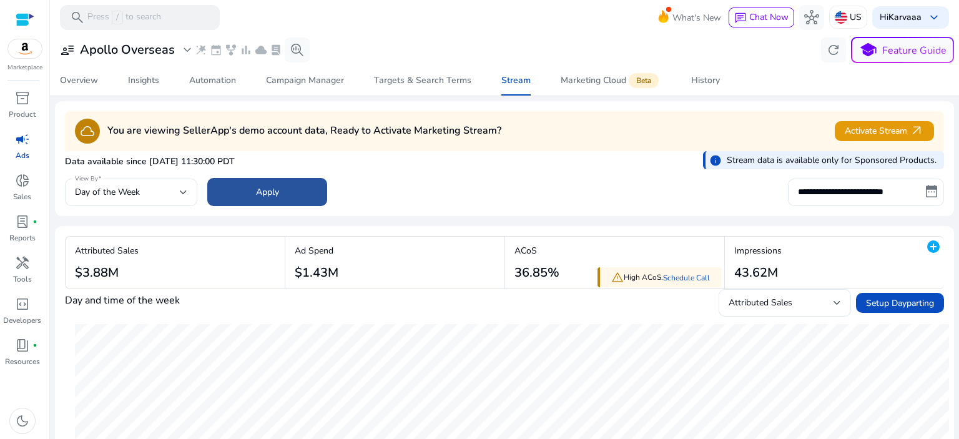
click at [257, 198] on span "Apply" at bounding box center [267, 191] width 23 height 13
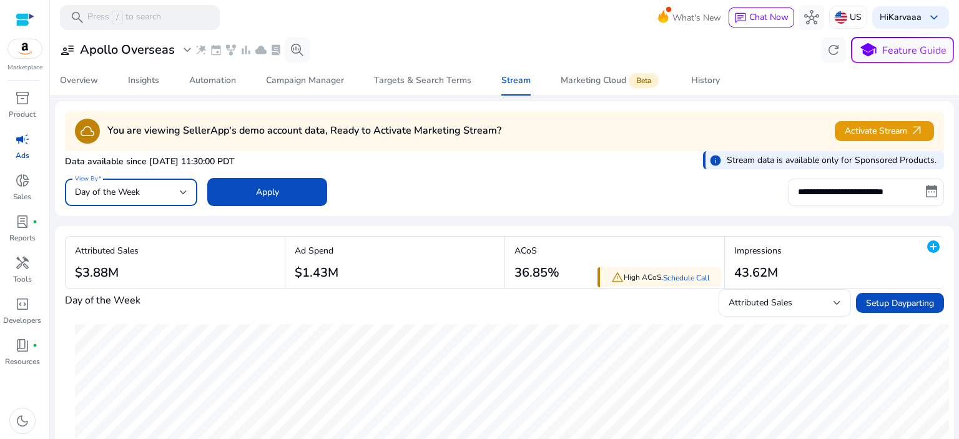
click at [132, 199] on div "Day of the Week" at bounding box center [127, 192] width 105 height 14
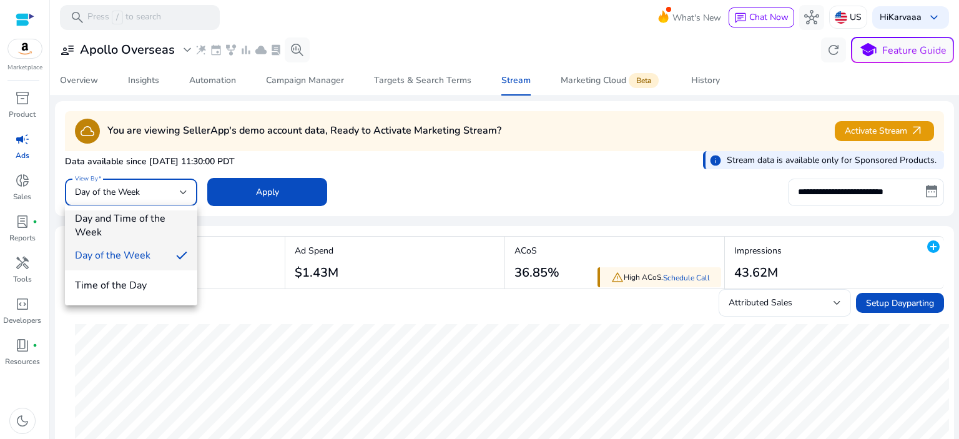
click at [115, 227] on span "Day and Time of the Week" at bounding box center [131, 225] width 112 height 27
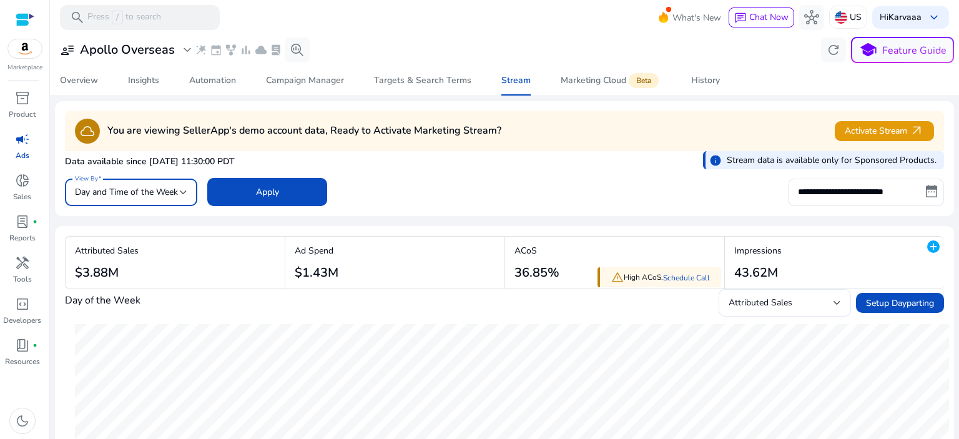
click at [216, 159] on p "Data available since [DATE] 11:30:00 PDT" at bounding box center [150, 161] width 170 height 12
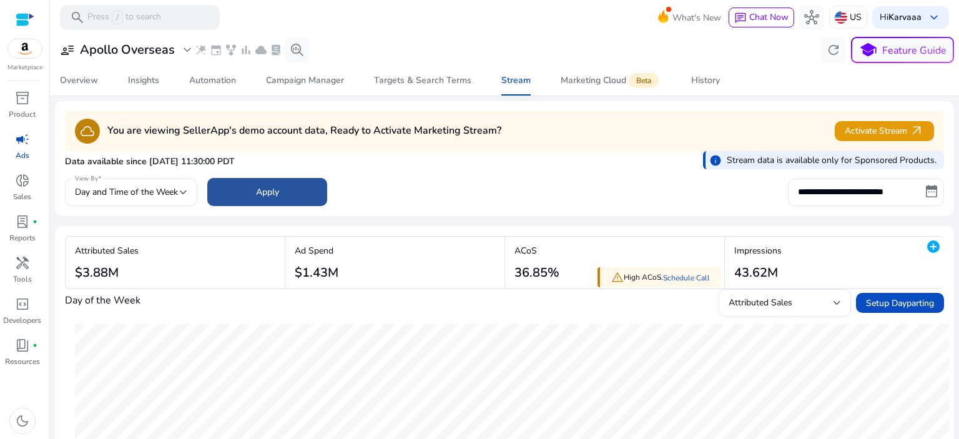
click at [288, 198] on span at bounding box center [267, 192] width 120 height 30
click at [593, 82] on div "Marketing Cloud Beta" at bounding box center [611, 81] width 100 height 10
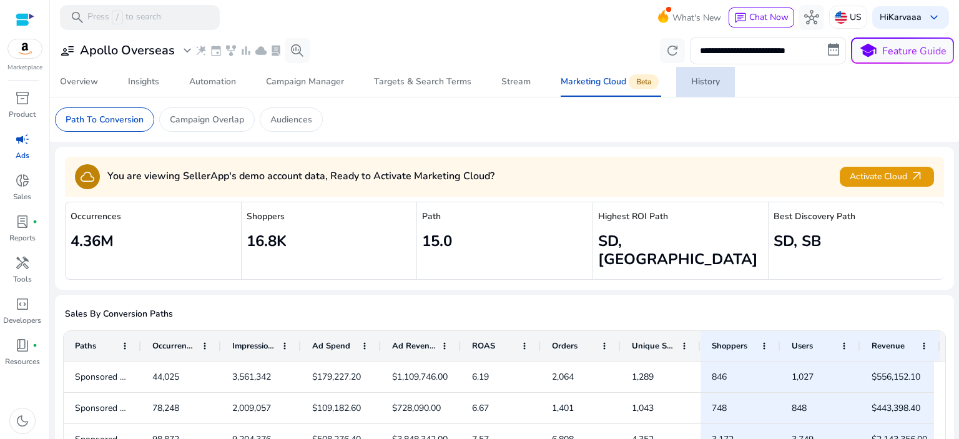
click at [721, 89] on link "History" at bounding box center [705, 82] width 59 height 30
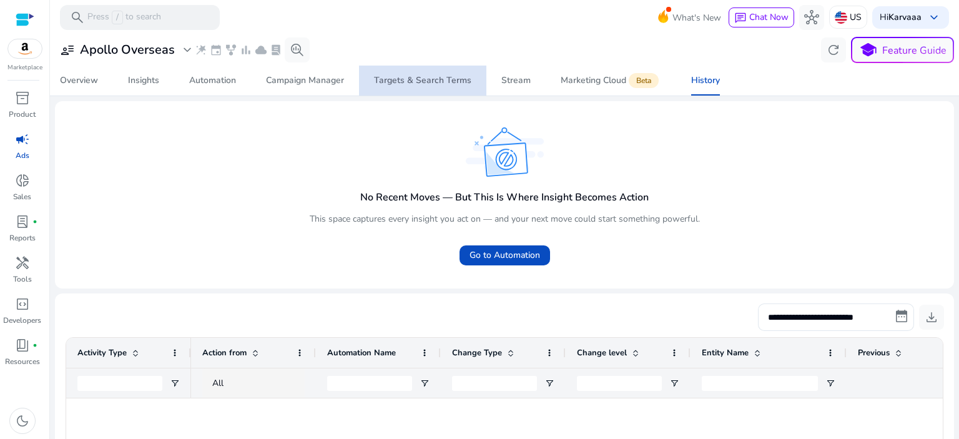
click at [432, 86] on span "Targets & Search Terms" at bounding box center [422, 81] width 97 height 30
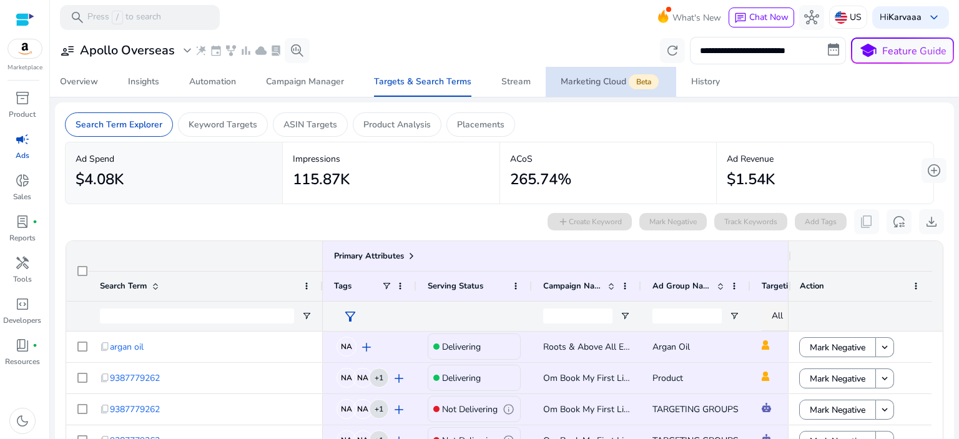
click at [597, 72] on span "Marketing Cloud Beta" at bounding box center [611, 82] width 100 height 30
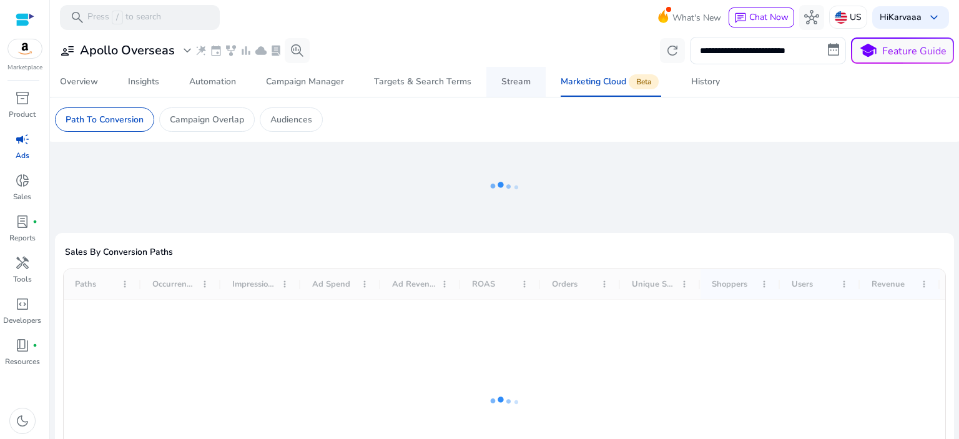
click at [509, 79] on div "Stream" at bounding box center [515, 81] width 29 height 9
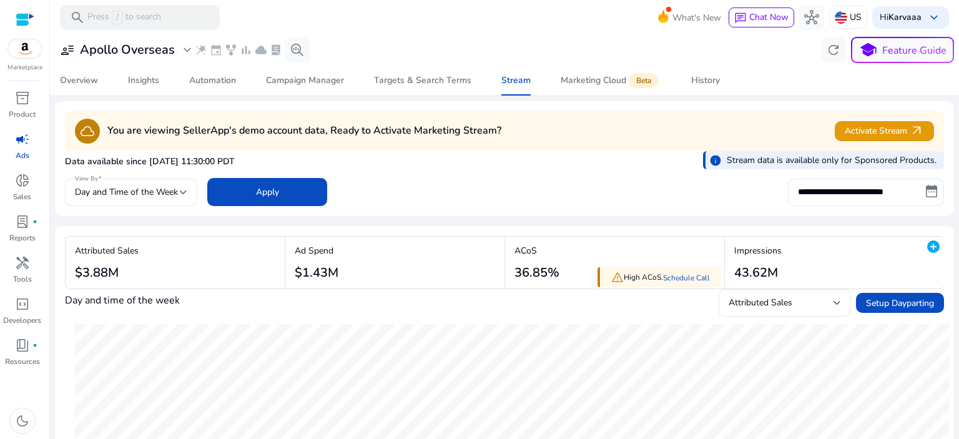
scroll to position [62, 0]
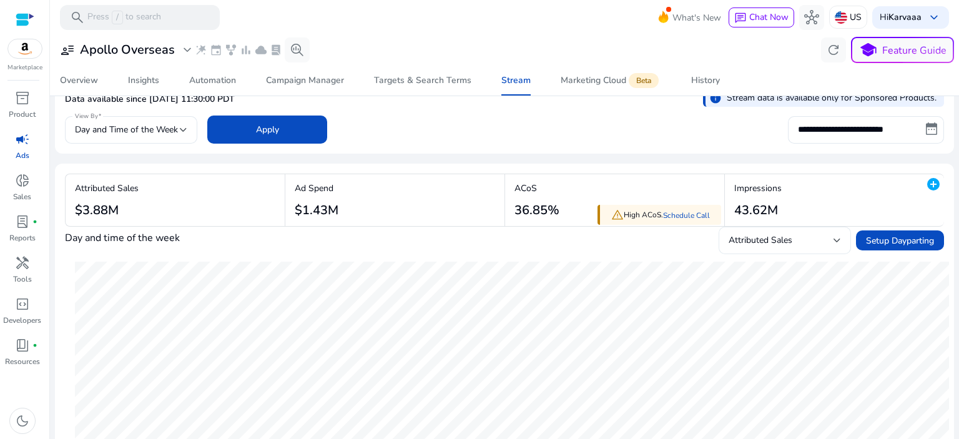
click at [782, 242] on span "Attributed Sales" at bounding box center [760, 240] width 64 height 12
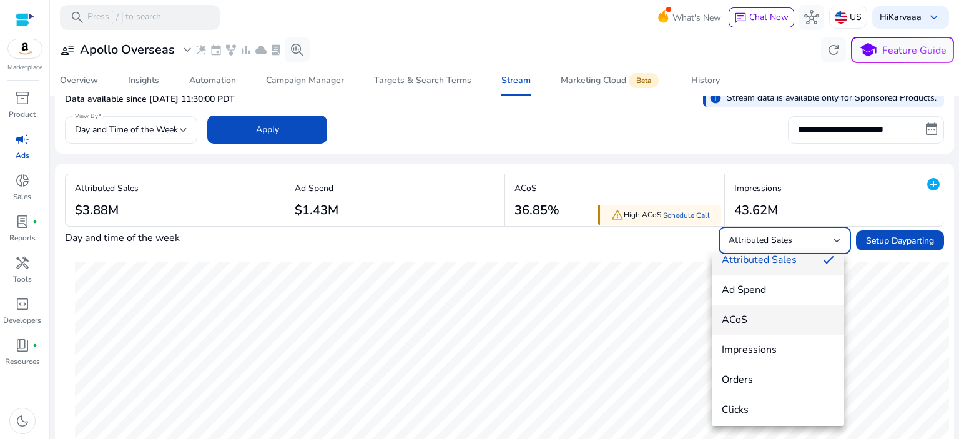
scroll to position [17, 0]
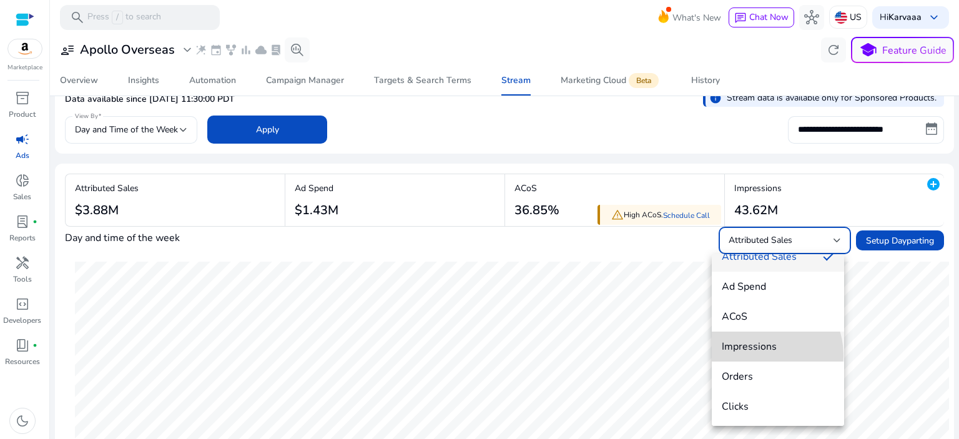
click at [757, 355] on mat-option "Impressions" at bounding box center [778, 346] width 132 height 30
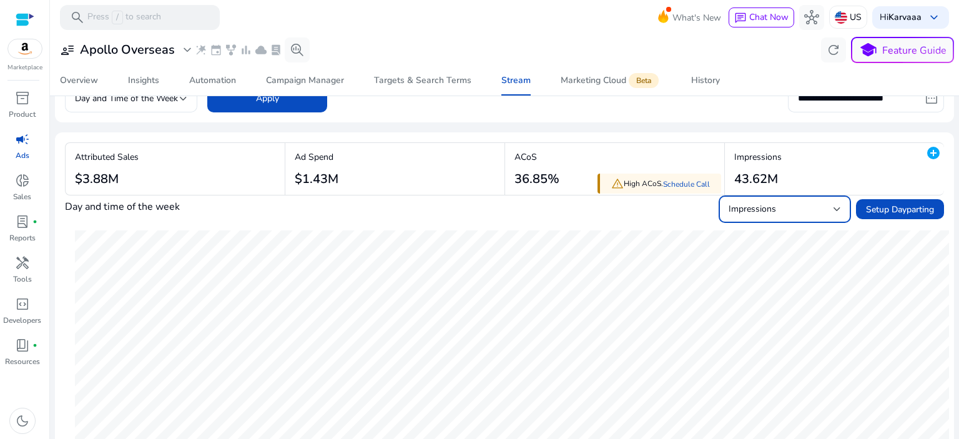
scroll to position [0, 0]
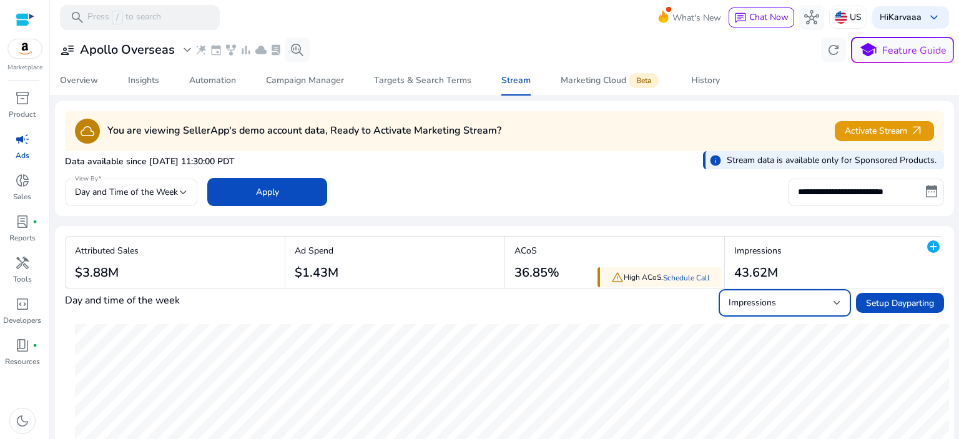
click at [785, 304] on div "Impressions" at bounding box center [780, 303] width 105 height 14
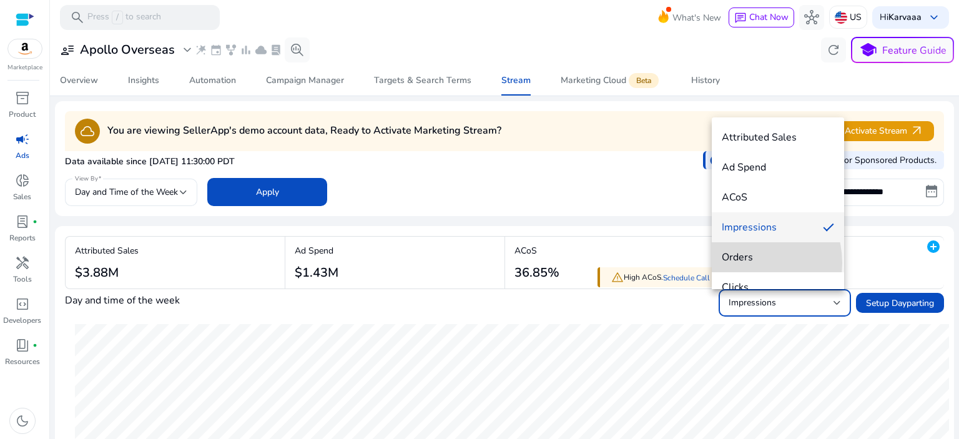
click at [742, 263] on span "Orders" at bounding box center [778, 257] width 112 height 14
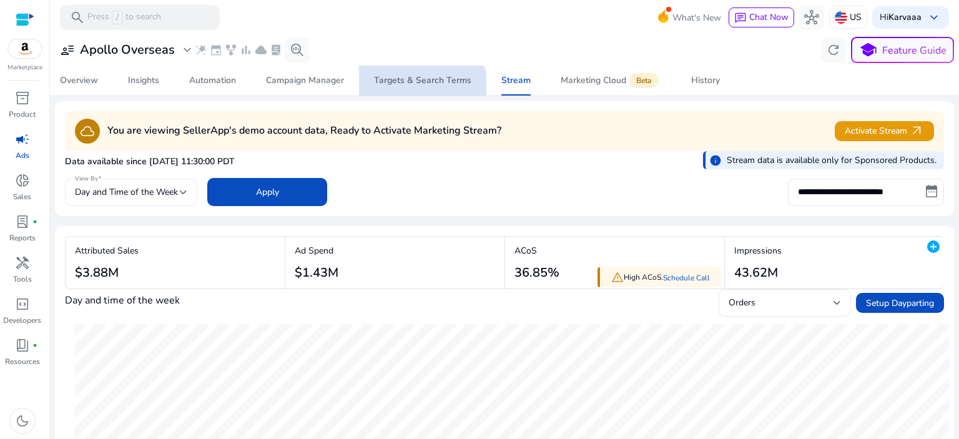
click at [402, 95] on span "Targets & Search Terms" at bounding box center [422, 81] width 97 height 30
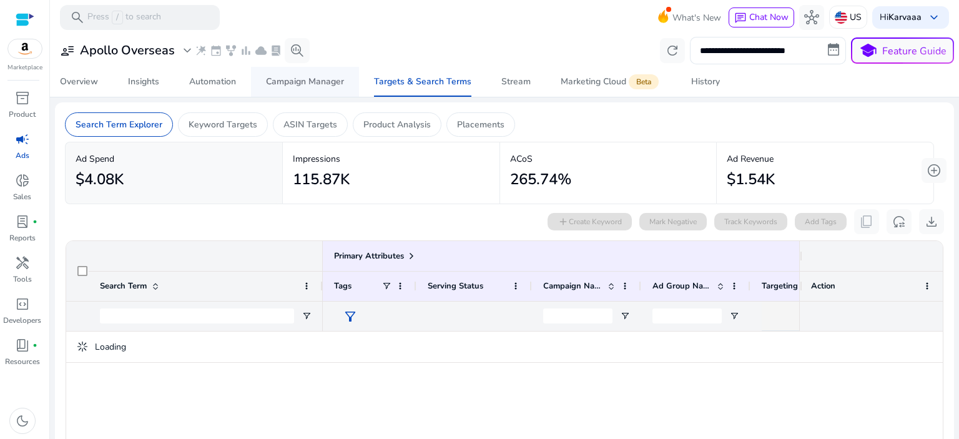
click at [327, 79] on div "Campaign Manager" at bounding box center [305, 81] width 78 height 9
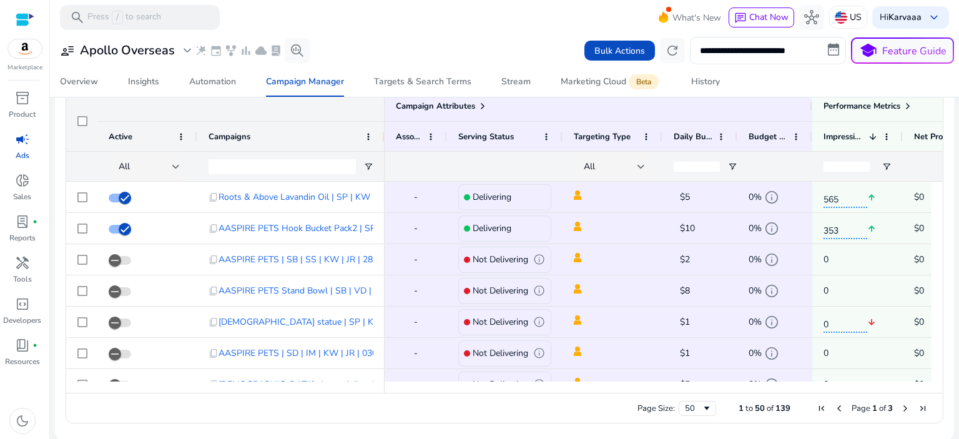
scroll to position [1080, 0]
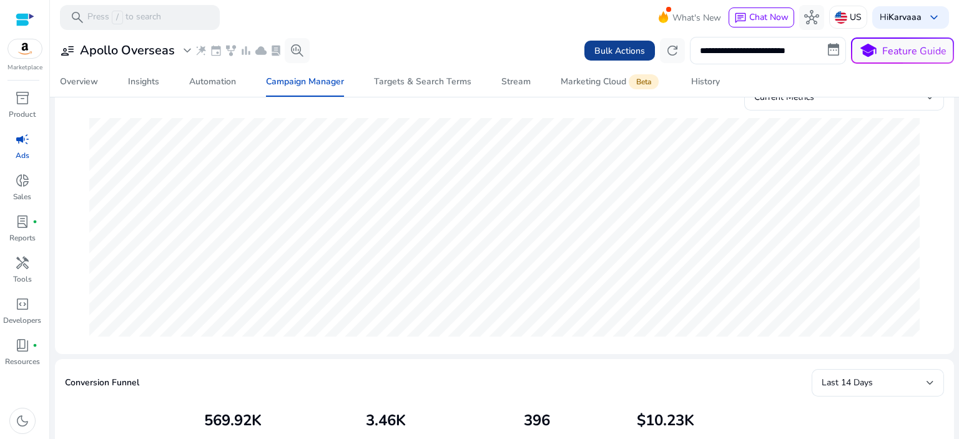
click at [596, 46] on span "Bulk Actions" at bounding box center [619, 50] width 51 height 13
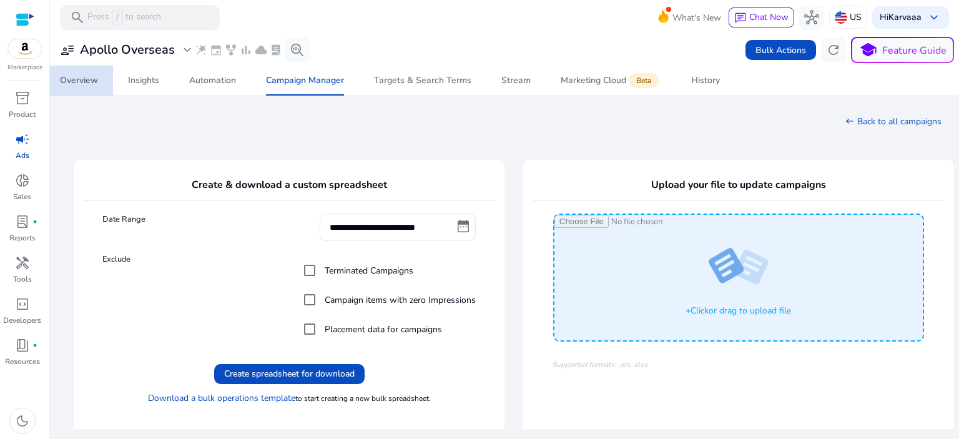
click at [72, 89] on span "Overview" at bounding box center [79, 81] width 38 height 30
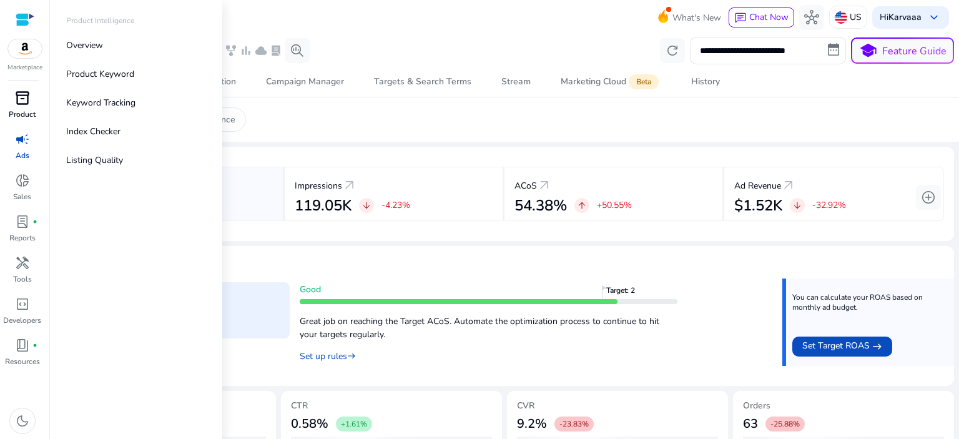
click at [16, 89] on div "inventory_2" at bounding box center [22, 98] width 35 height 20
